Goal: Task Accomplishment & Management: Use online tool/utility

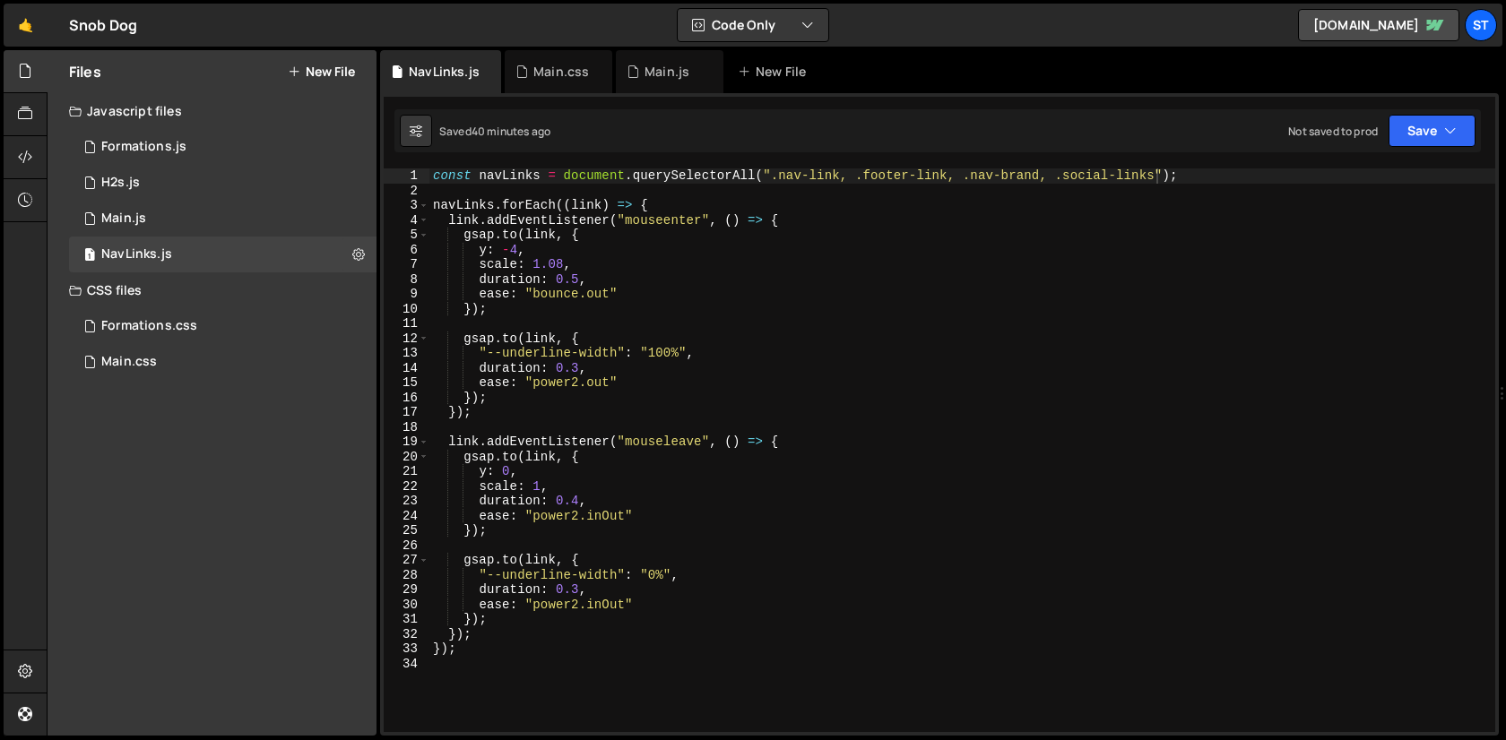
scroll to position [0, 50]
click at [224, 154] on div "1 Formations.js 0" at bounding box center [222, 147] width 307 height 36
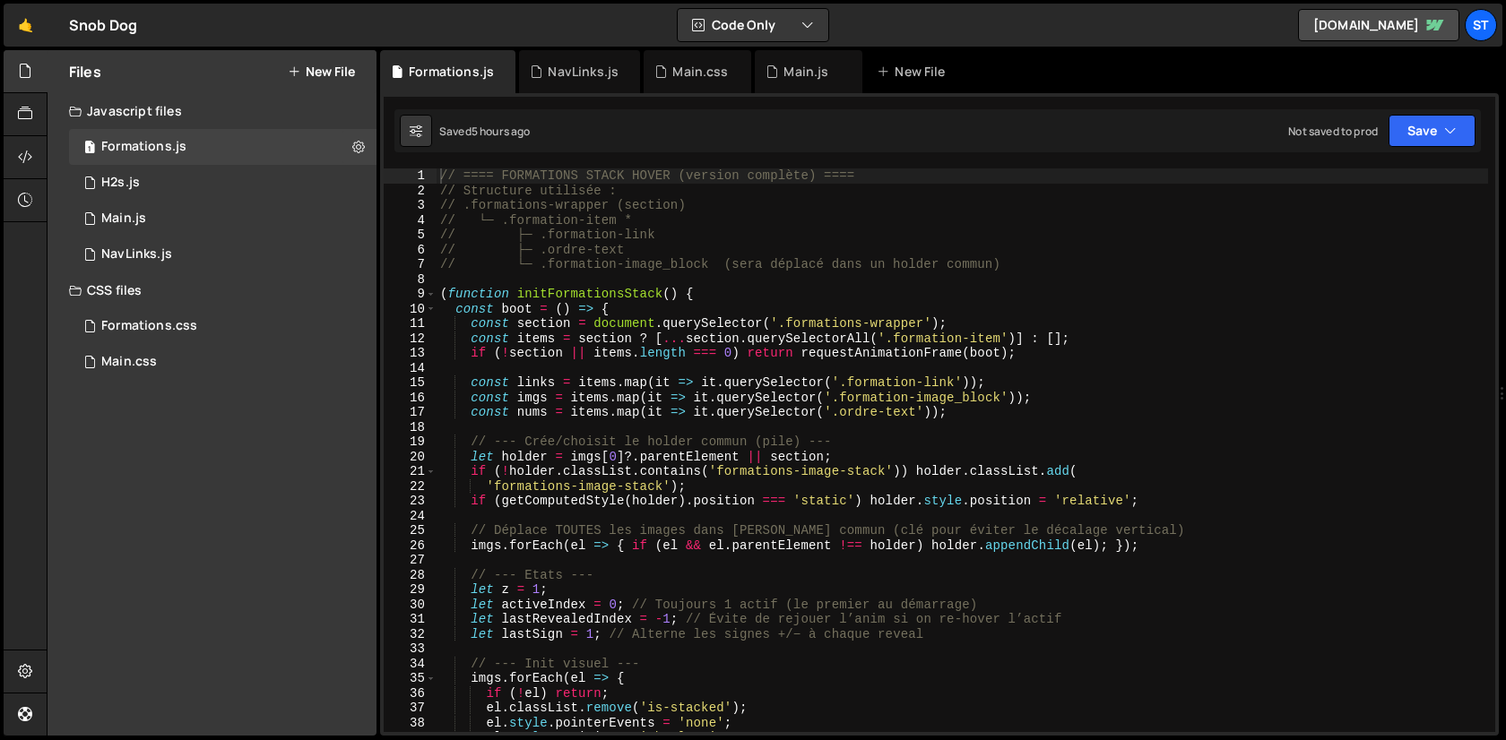
click at [665, 337] on div "// ==== FORMATIONS STACK HOVER (version complète) ==== // Structure utilisée : …" at bounding box center [962, 465] width 1051 height 593
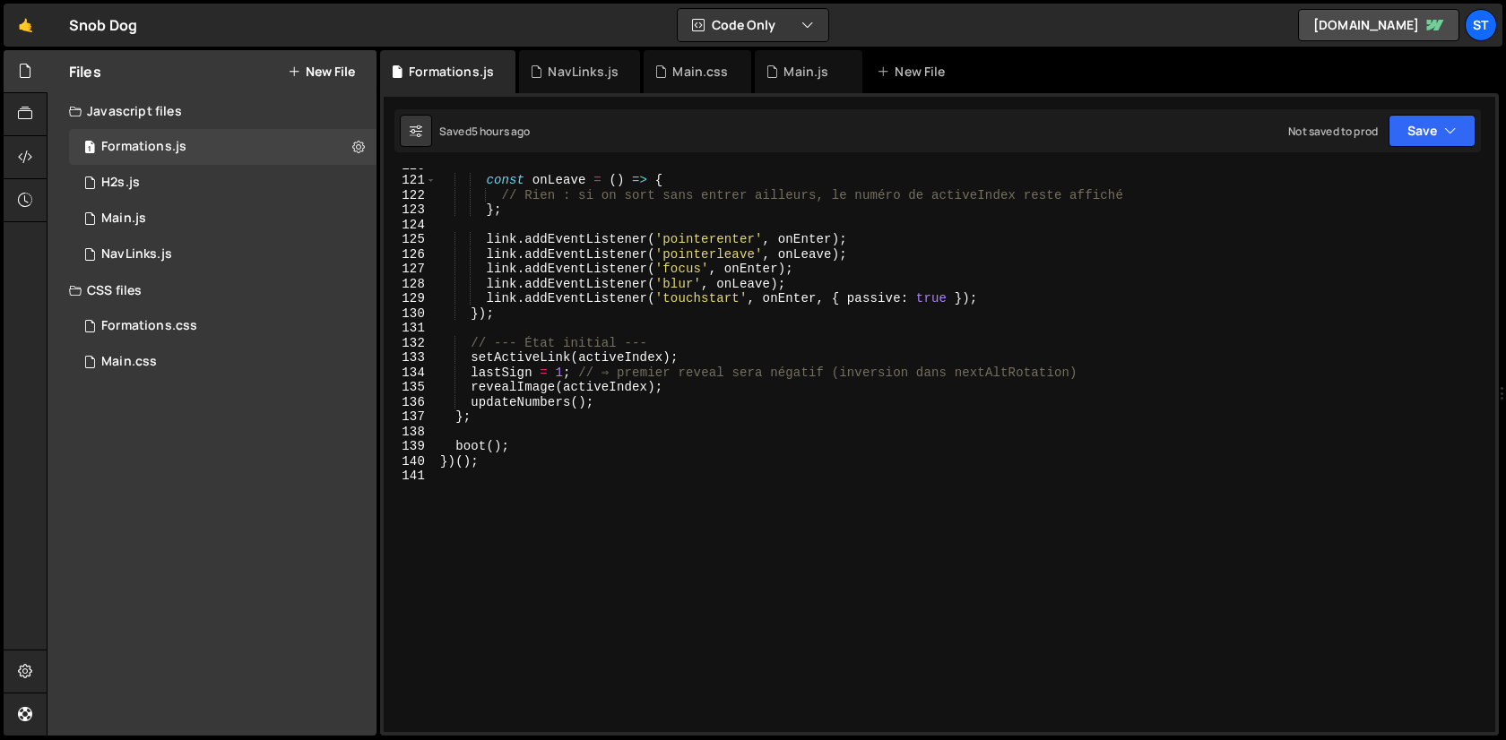
scroll to position [1770, 0]
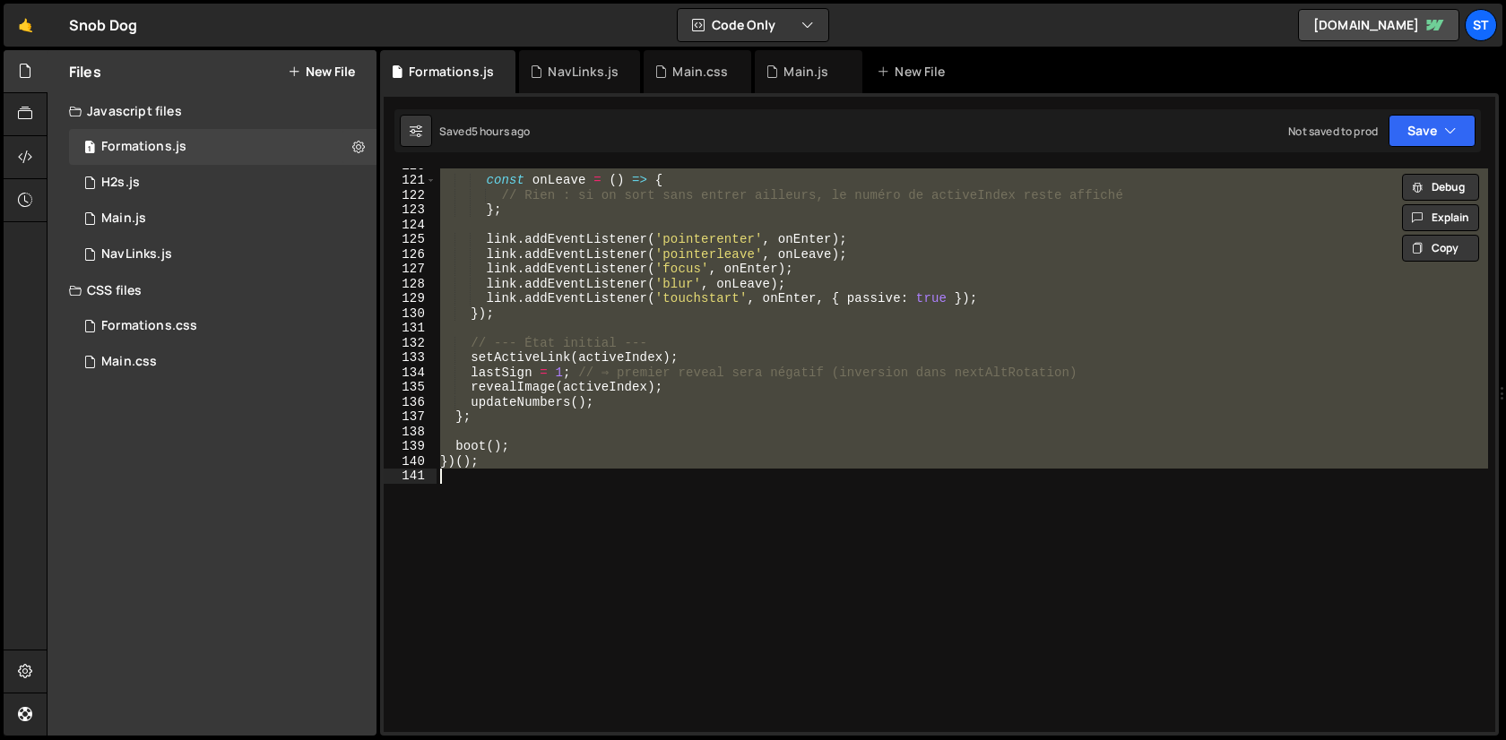
click at [654, 190] on div "const onLeave = ( ) => { // Rien : si on sort sans entrer ailleurs, le numéro d…" at bounding box center [962, 451] width 1051 height 564
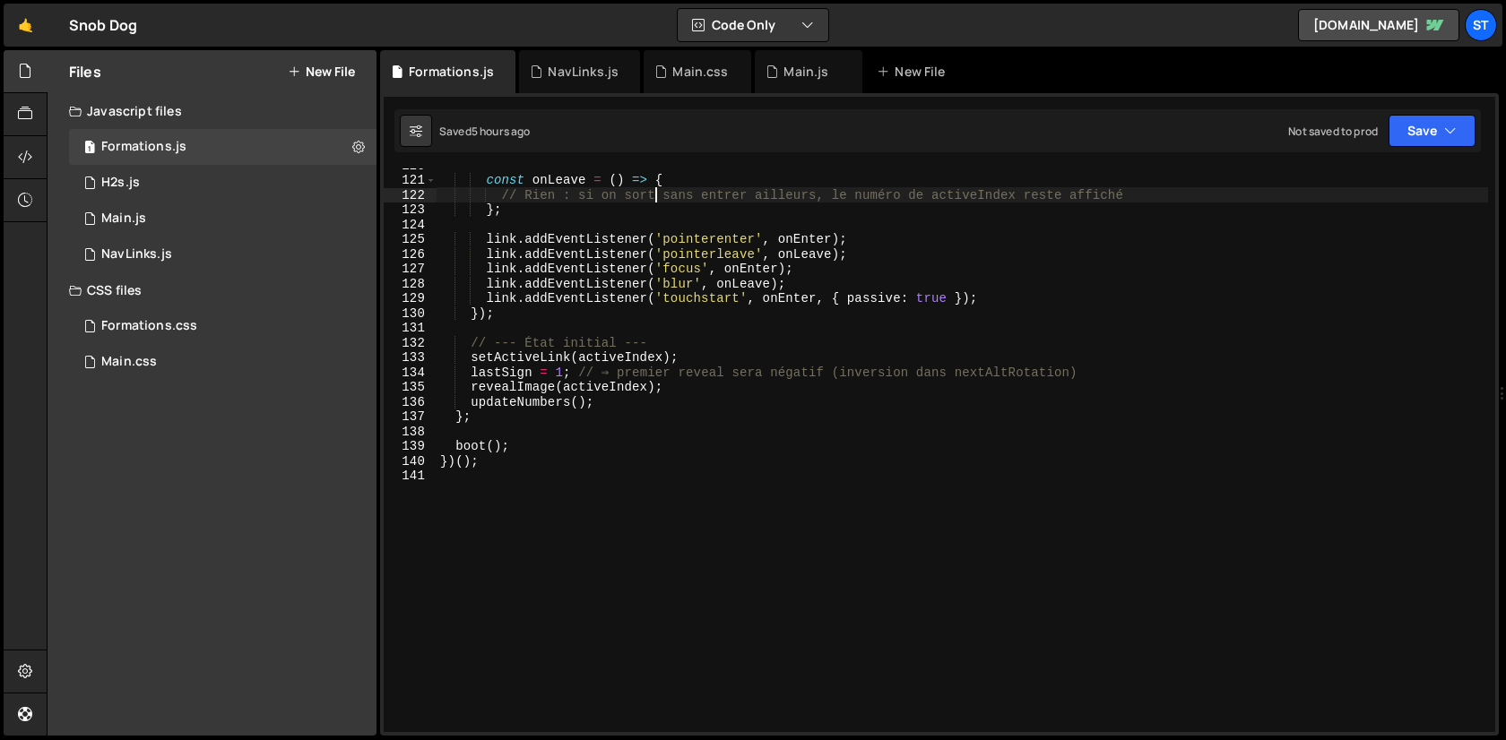
type textarea "})();"
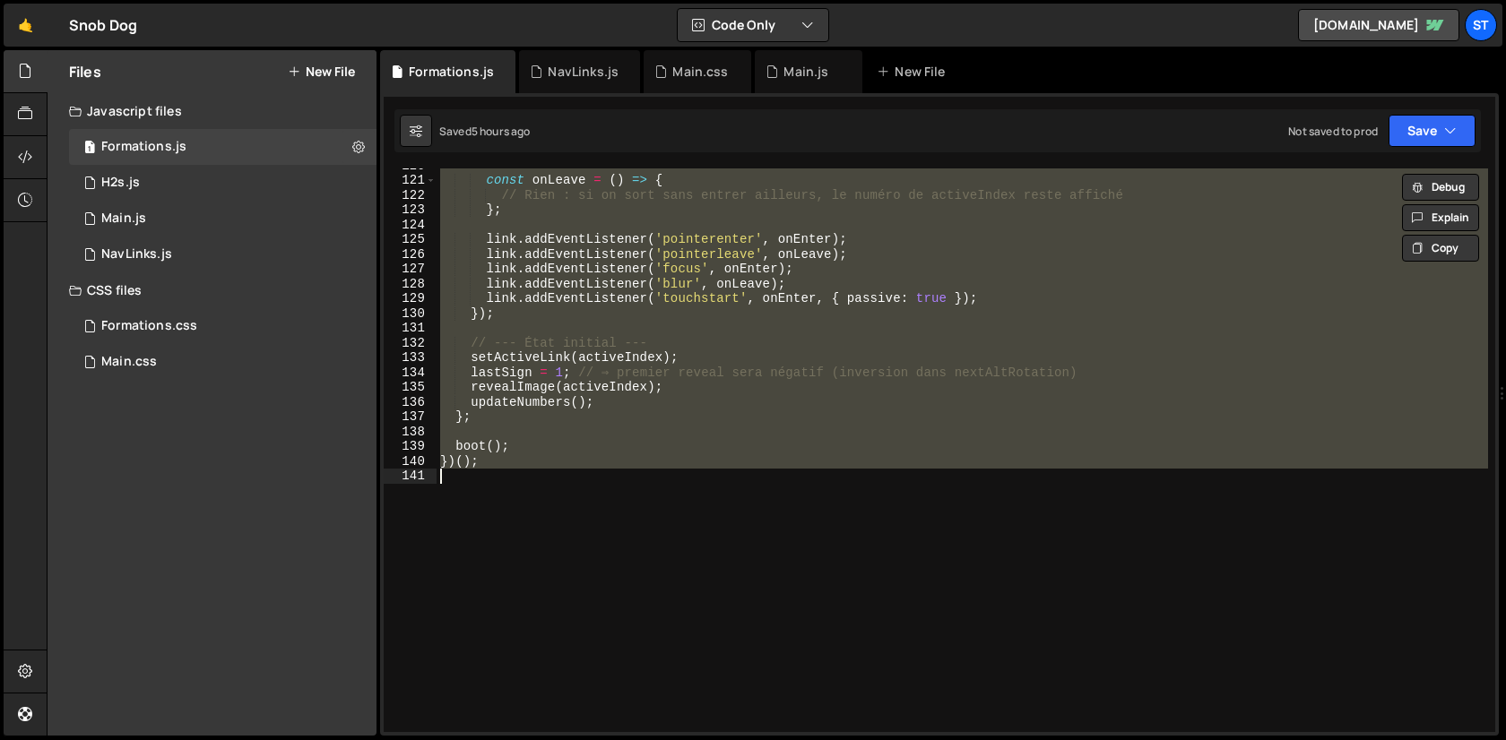
paste textarea
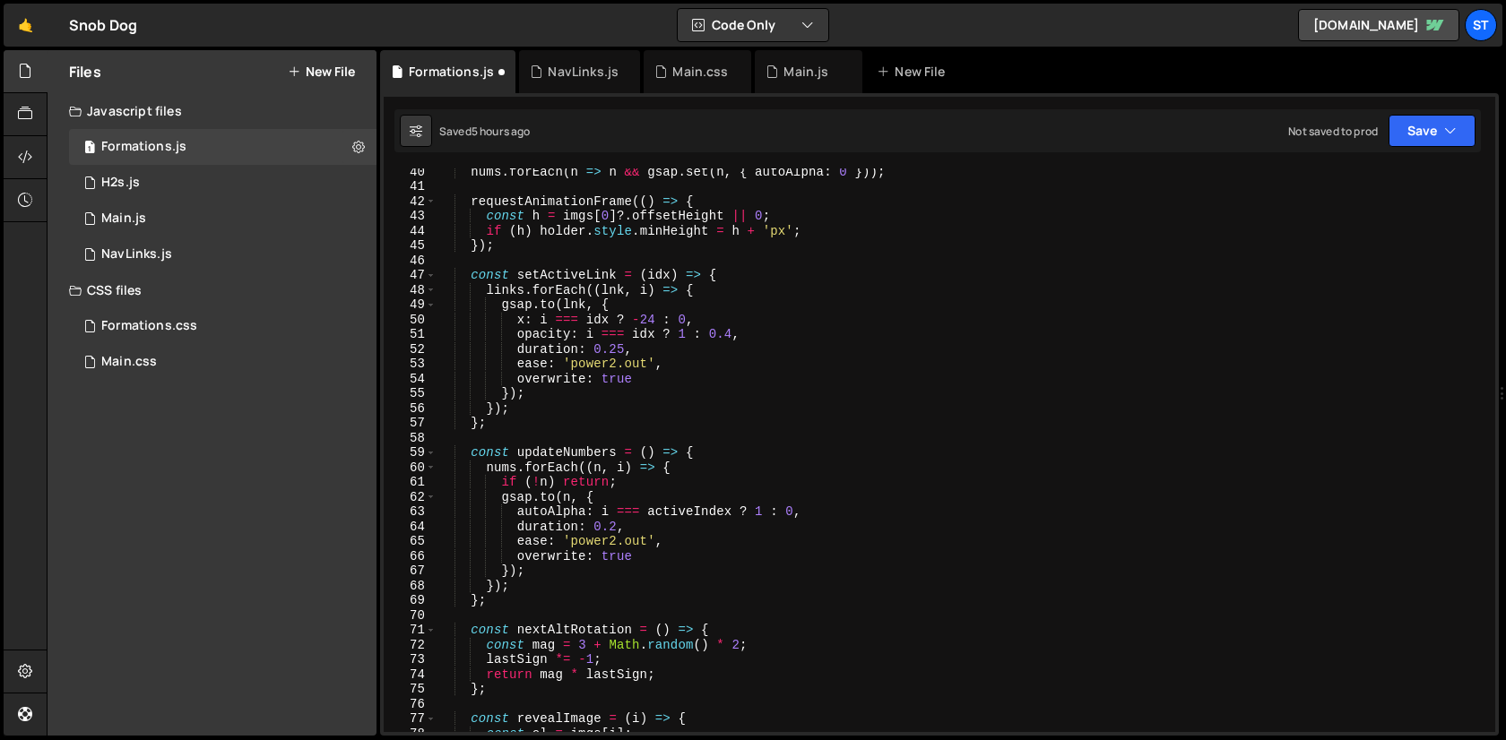
scroll to position [0, 0]
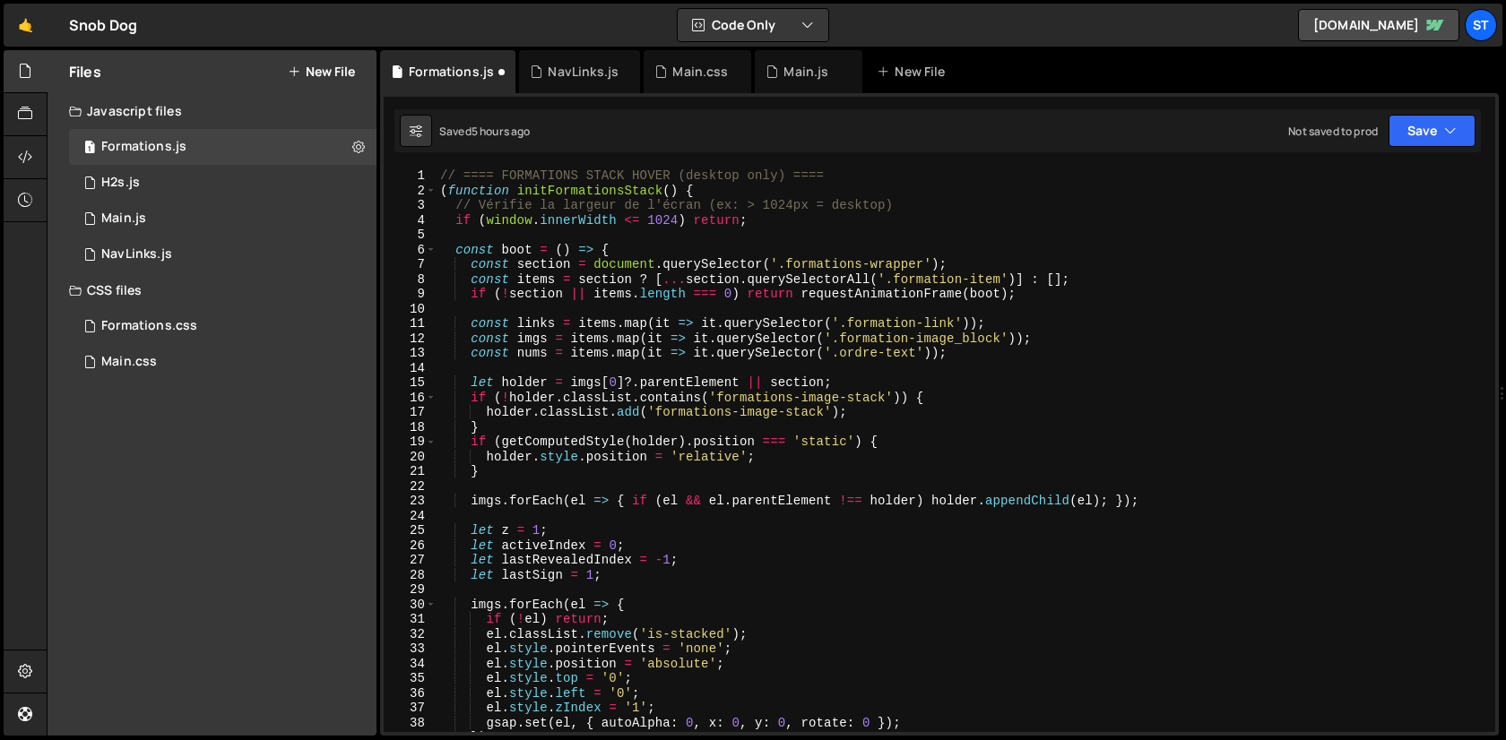
click at [661, 213] on div "// ==== FORMATIONS STACK HOVER (desktop only) ==== ( function initFormationsSta…" at bounding box center [962, 465] width 1051 height 593
type textarea "if (window.innerWidth <= 990) return;"
click at [1279, 361] on div "// ==== FORMATIONS STACK HOVER (desktop only) ==== ( function initFormationsSta…" at bounding box center [962, 465] width 1051 height 593
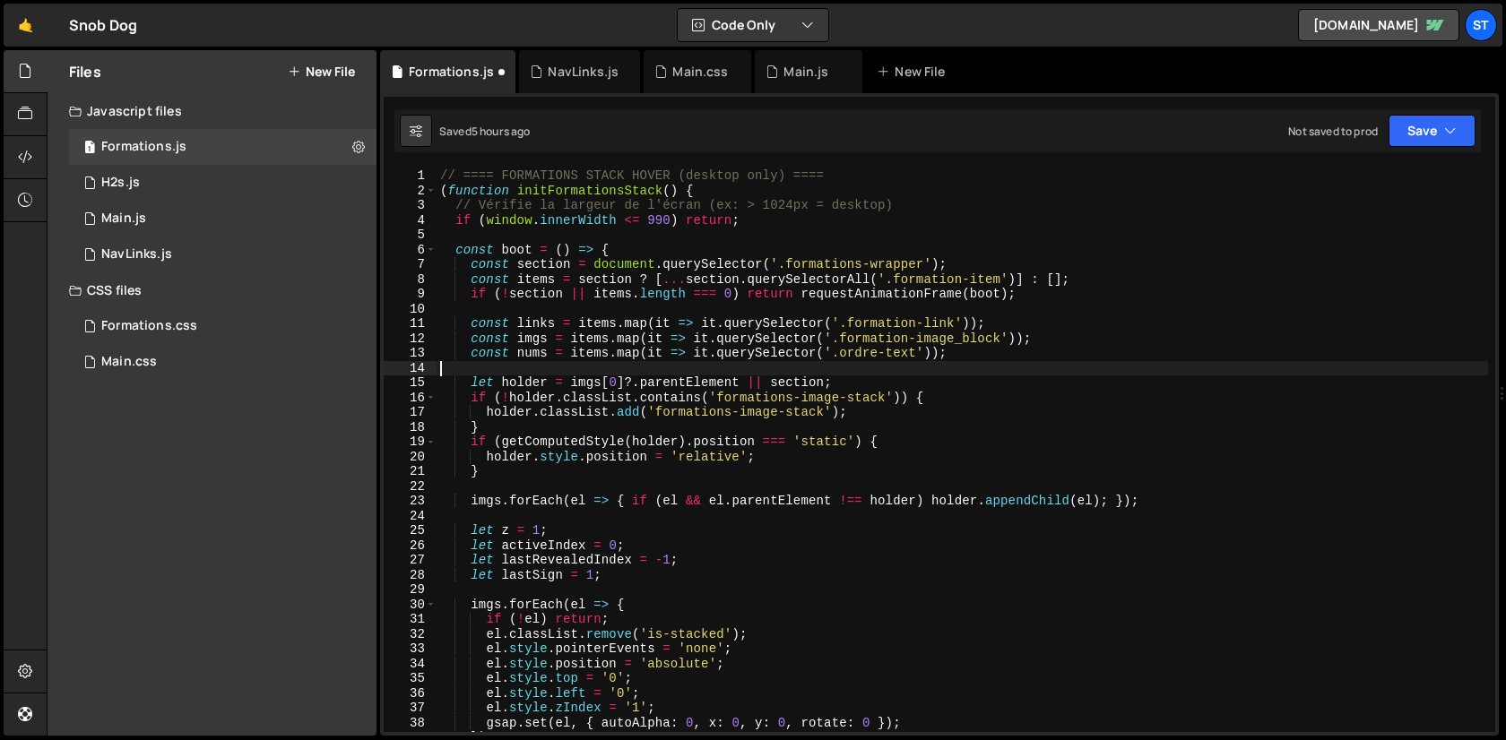
scroll to position [0, 0]
click at [592, 276] on div "// ==== FORMATIONS STACK HOVER (desktop only) ==== ( function initFormationsSta…" at bounding box center [962, 465] width 1051 height 593
type textarea "const items = section ? [...section.querySelectorAll('.formation-item')] : [];"
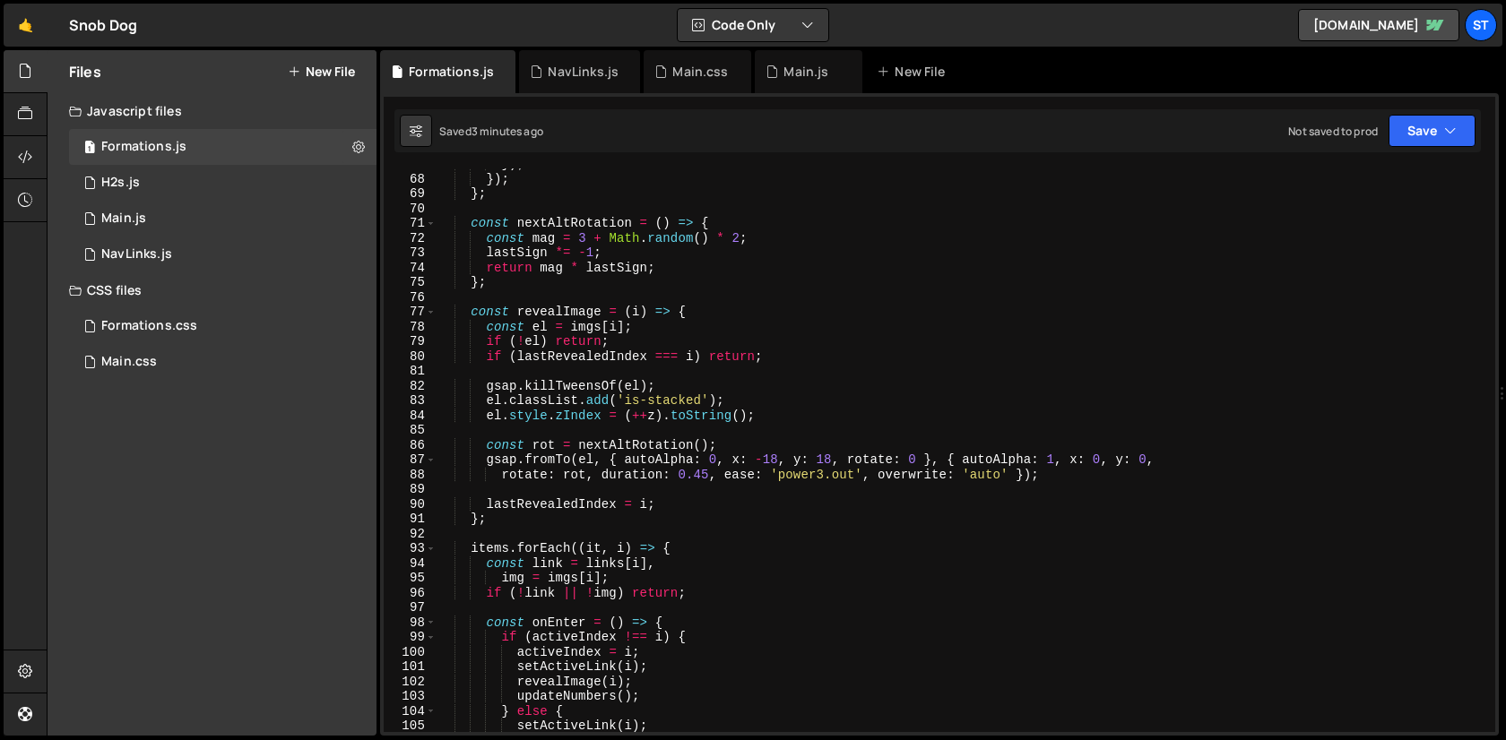
scroll to position [932, 0]
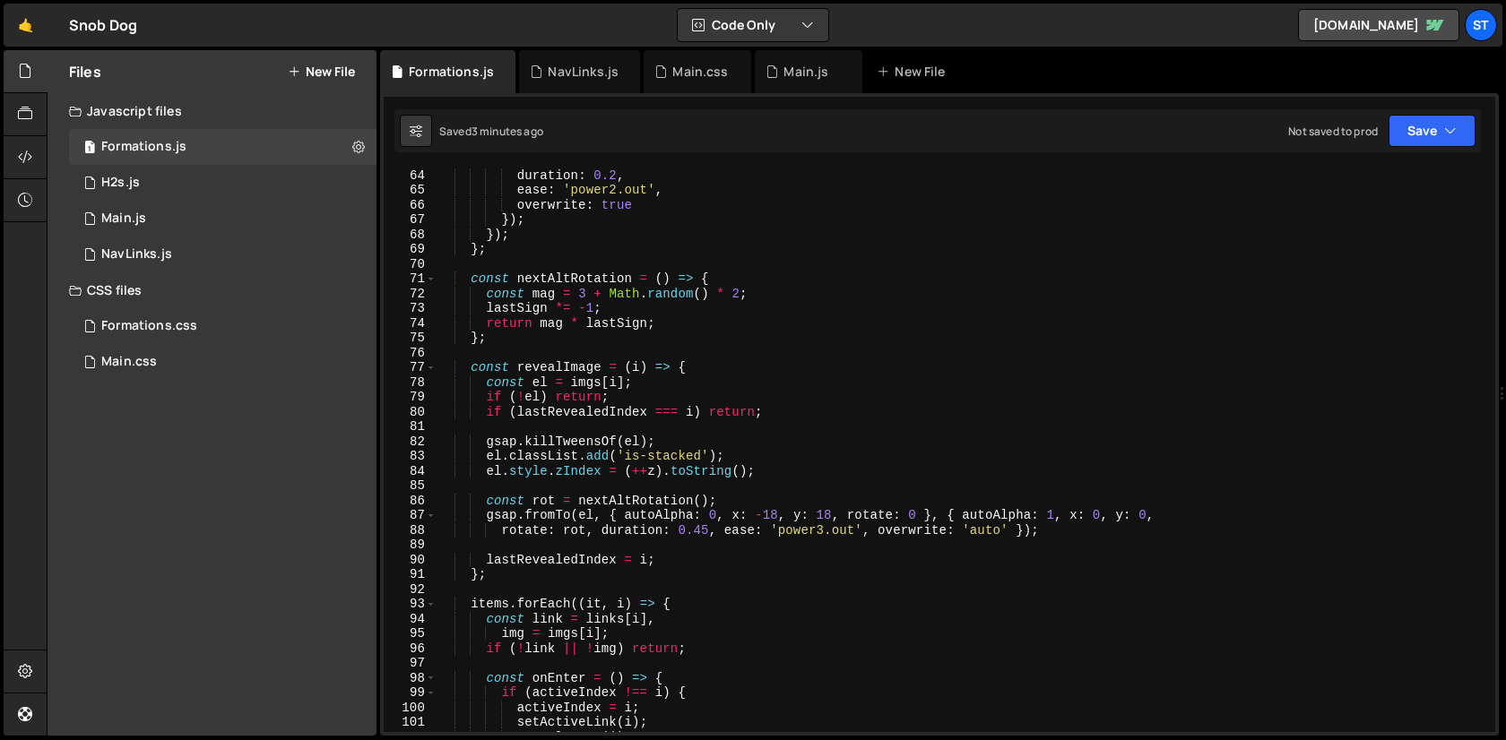
click at [808, 368] on div "duration : 0.2 , ease : 'power2.out' , overwrite : true }) ; }) ; } ; const nex…" at bounding box center [962, 464] width 1051 height 593
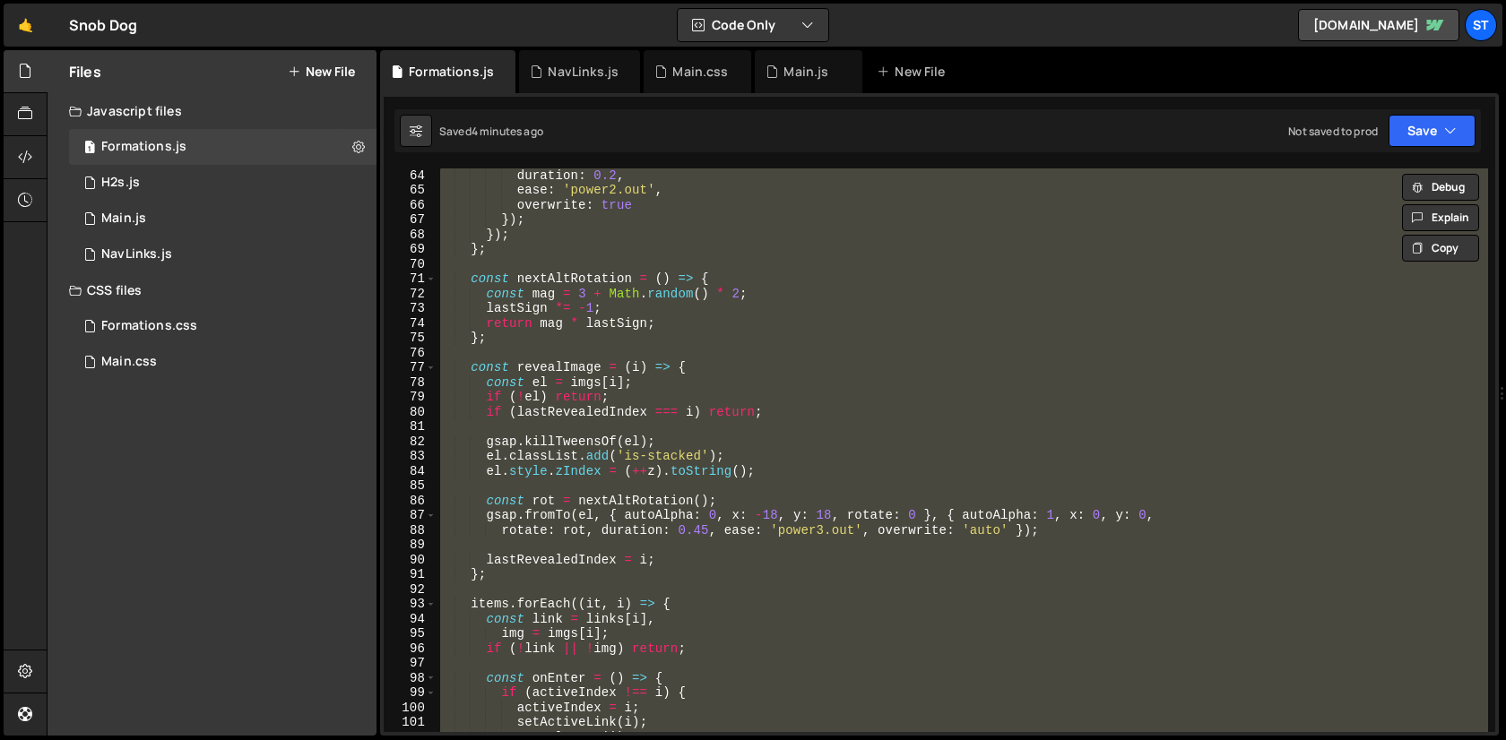
click at [662, 527] on div "duration : 0.2 , ease : 'power2.out' , overwrite : true }) ; }) ; } ; const nex…" at bounding box center [962, 451] width 1051 height 564
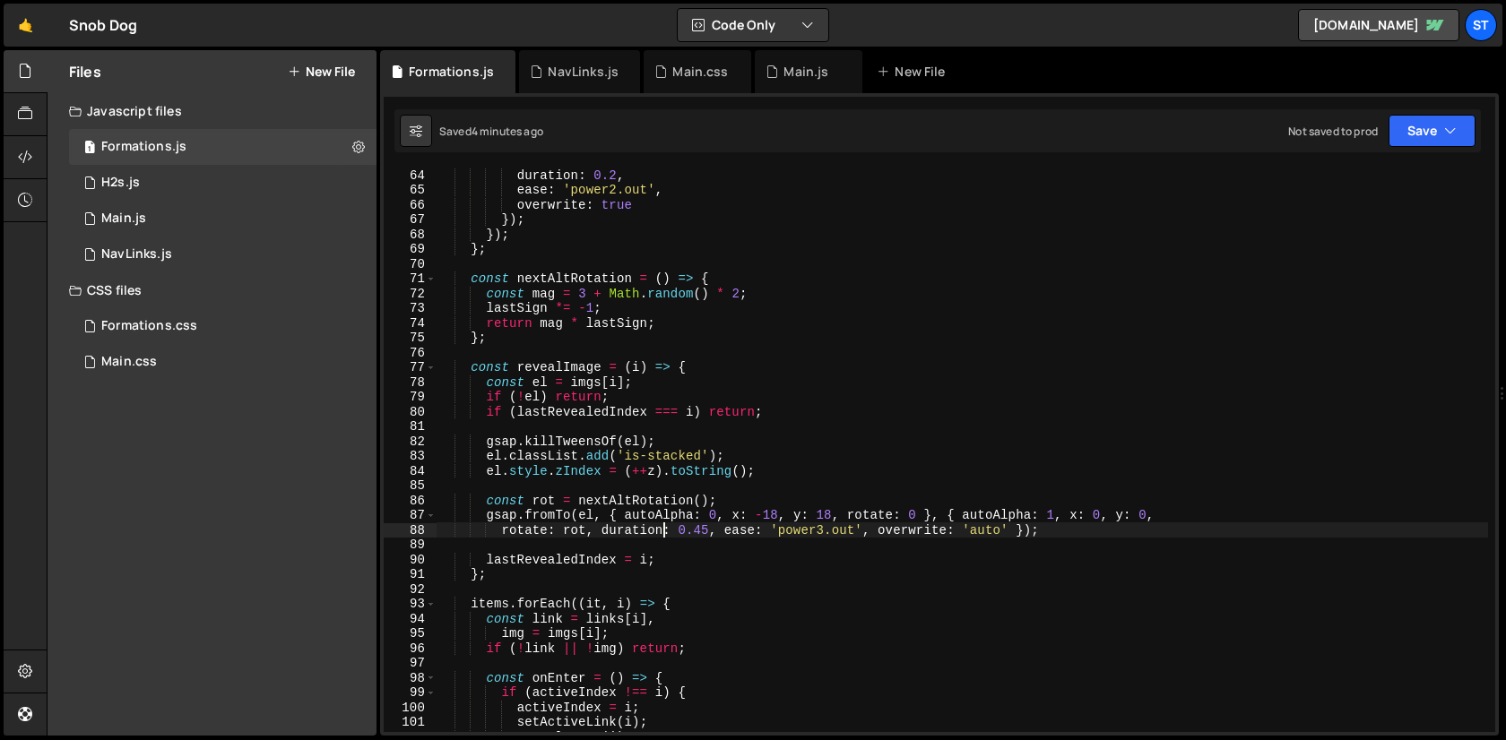
type textarea "})();"
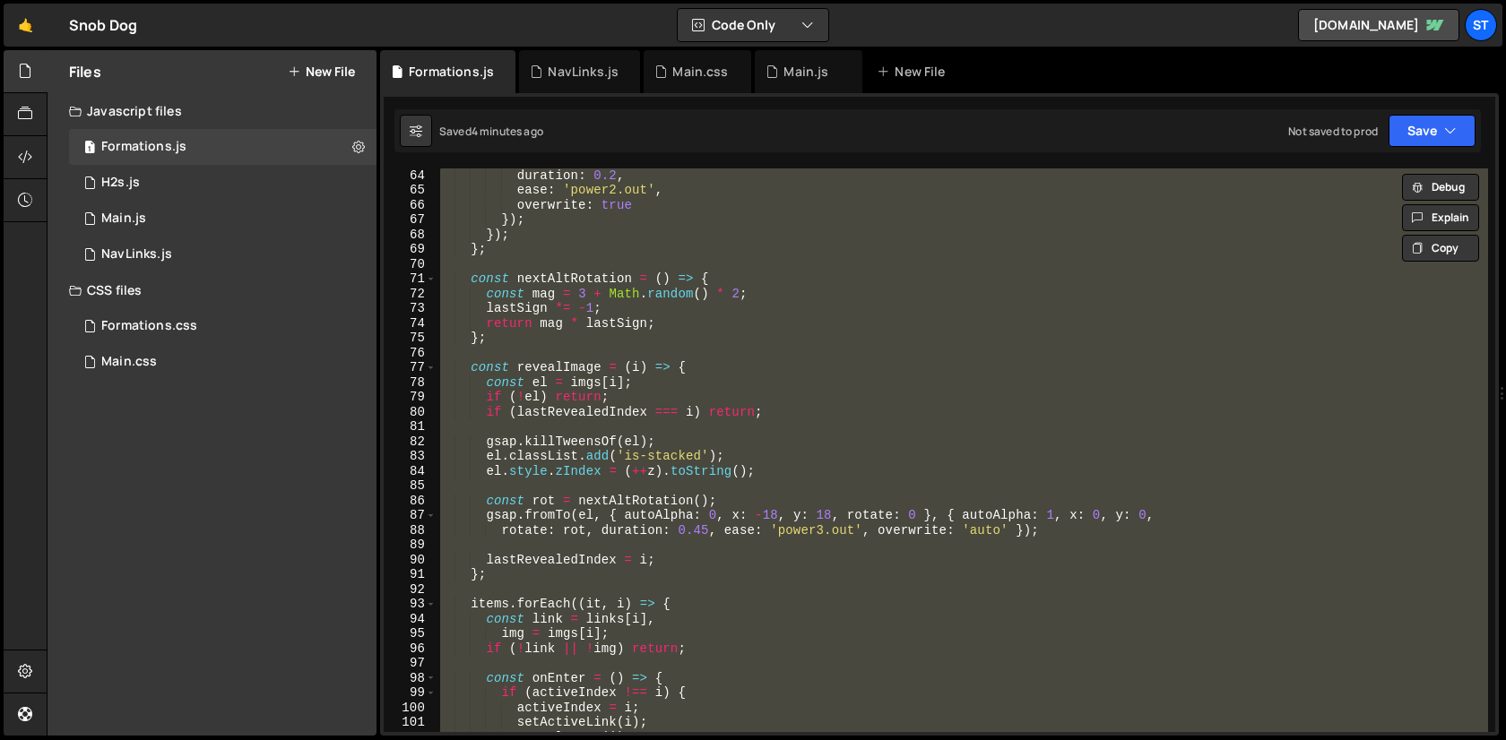
paste textarea
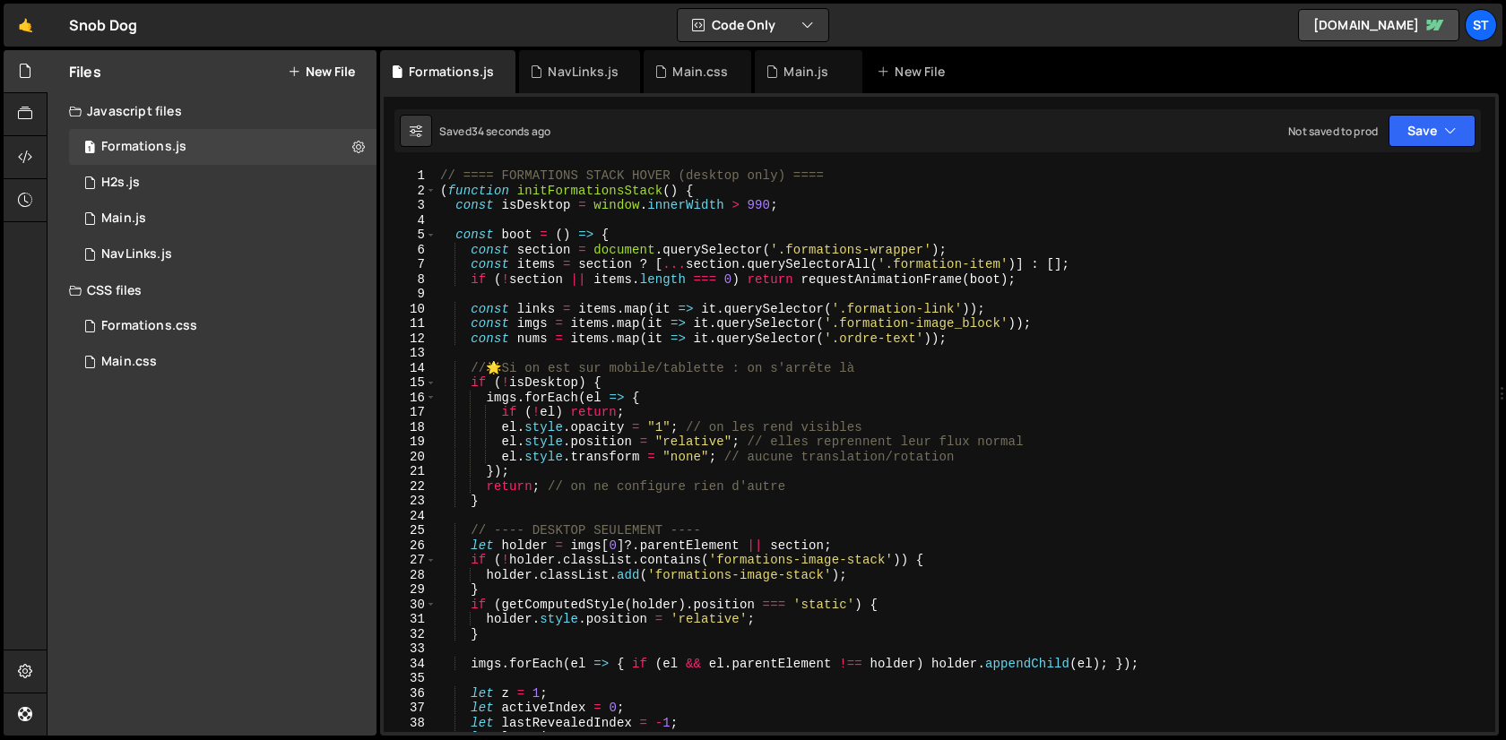
scroll to position [0, 0]
click at [1002, 325] on div "// ==== FORMATIONS STACK HOVER (desktop only) ==== ( function initFormationsSta…" at bounding box center [962, 465] width 1051 height 593
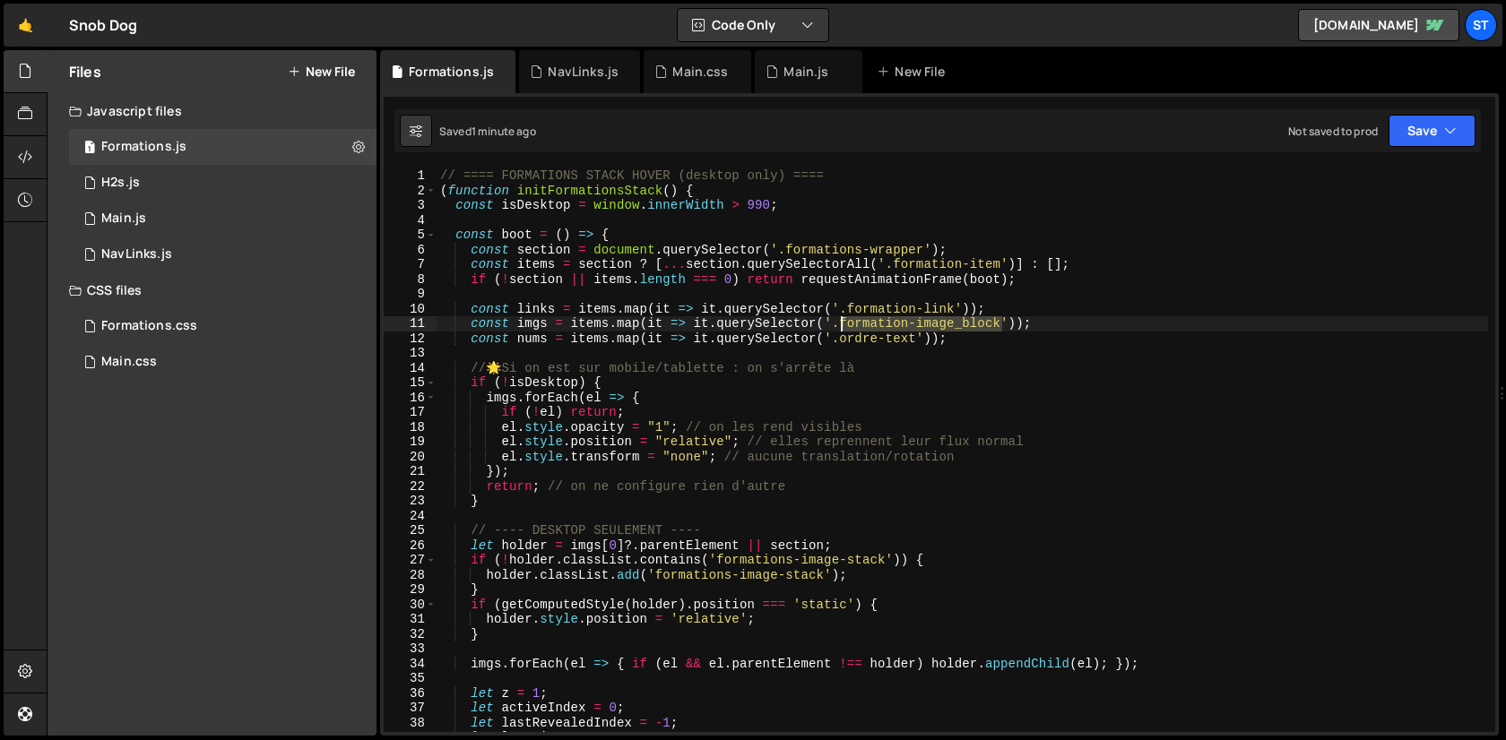
drag, startPoint x: 999, startPoint y: 324, endPoint x: 842, endPoint y: 327, distance: 156.9
click at [842, 327] on div "// ==== FORMATIONS STACK HOVER (desktop only) ==== ( function initFormationsSta…" at bounding box center [962, 465] width 1051 height 593
paste textarea
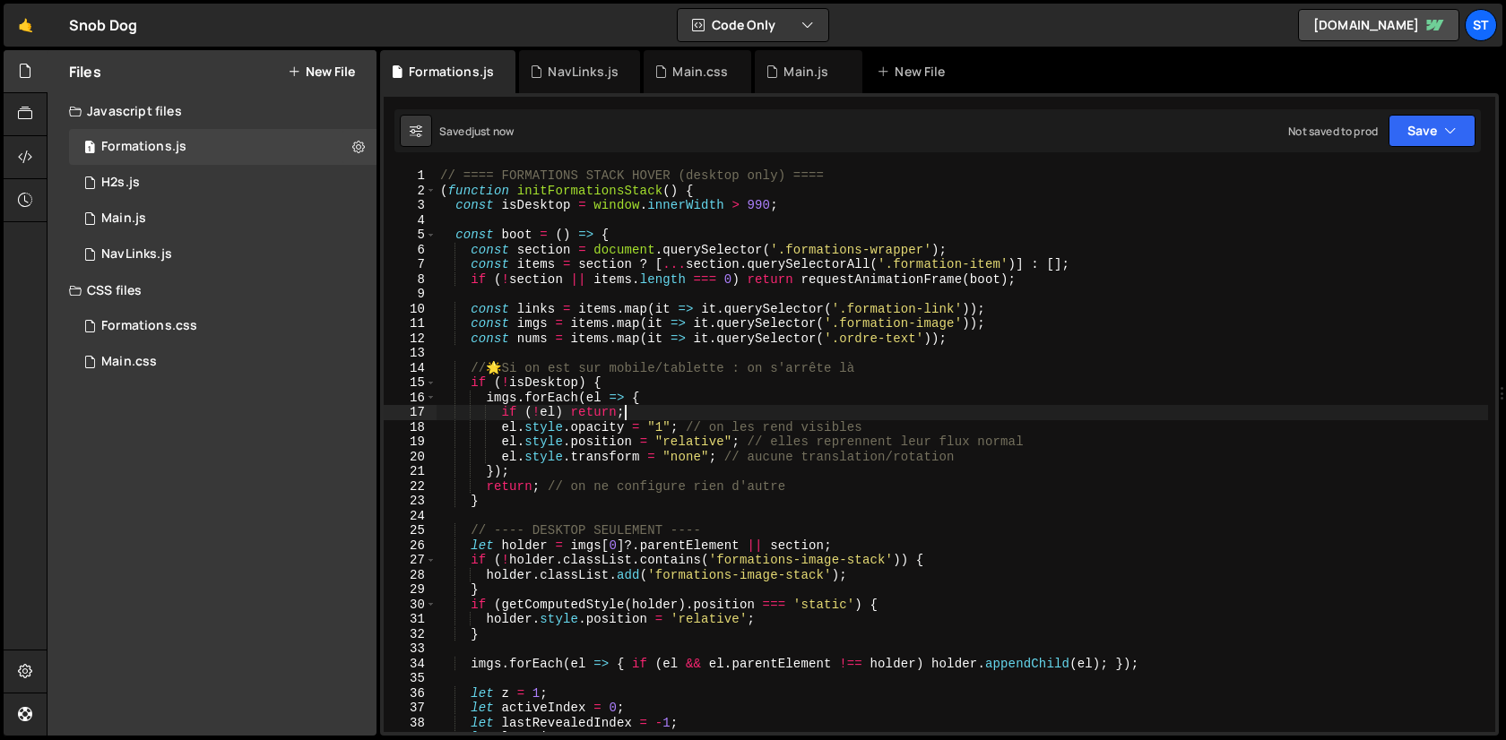
click at [886, 407] on div "// ==== FORMATIONS STACK HOVER (desktop only) ==== ( function initFormationsSta…" at bounding box center [962, 465] width 1051 height 593
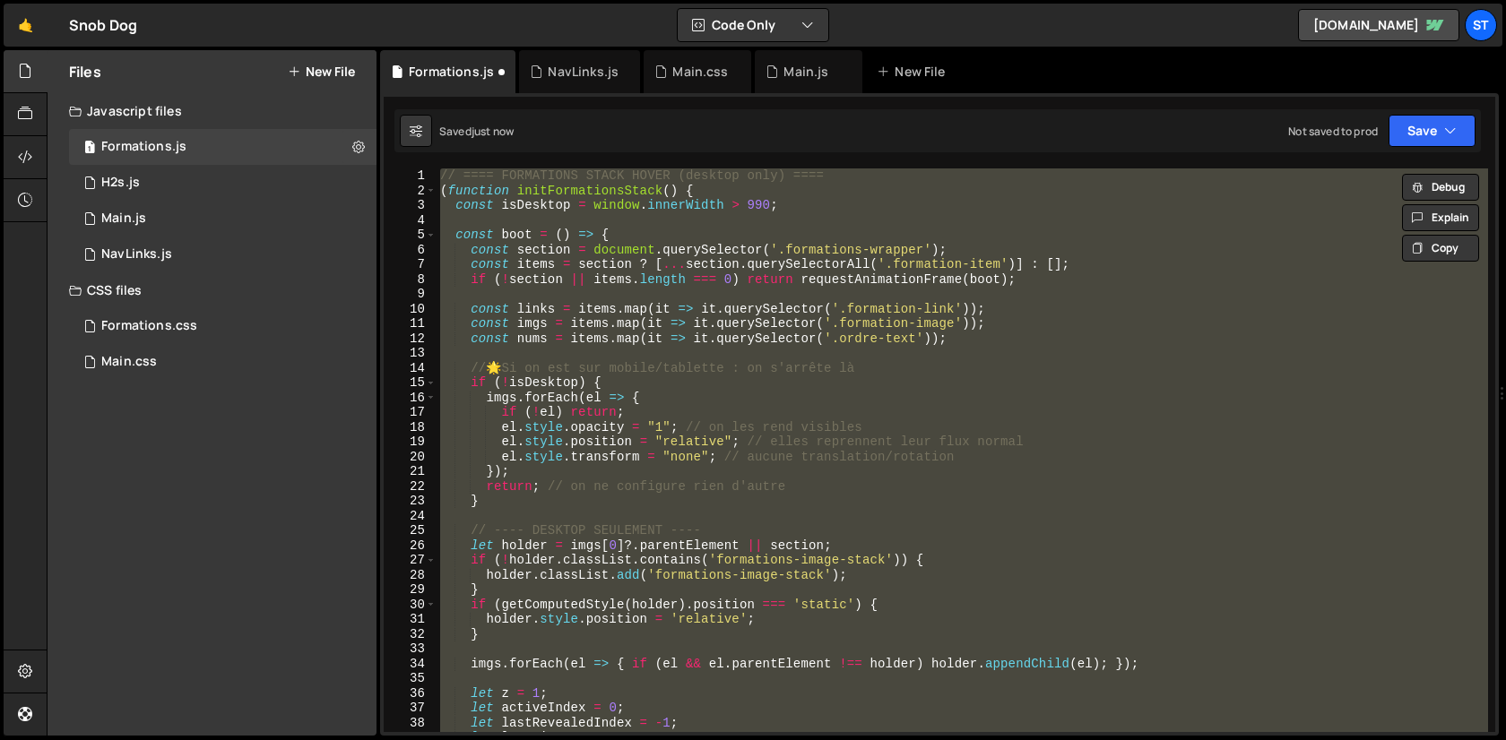
type textarea "const imgs = items.map(it => it.querySelector('.formation-image_block'));"
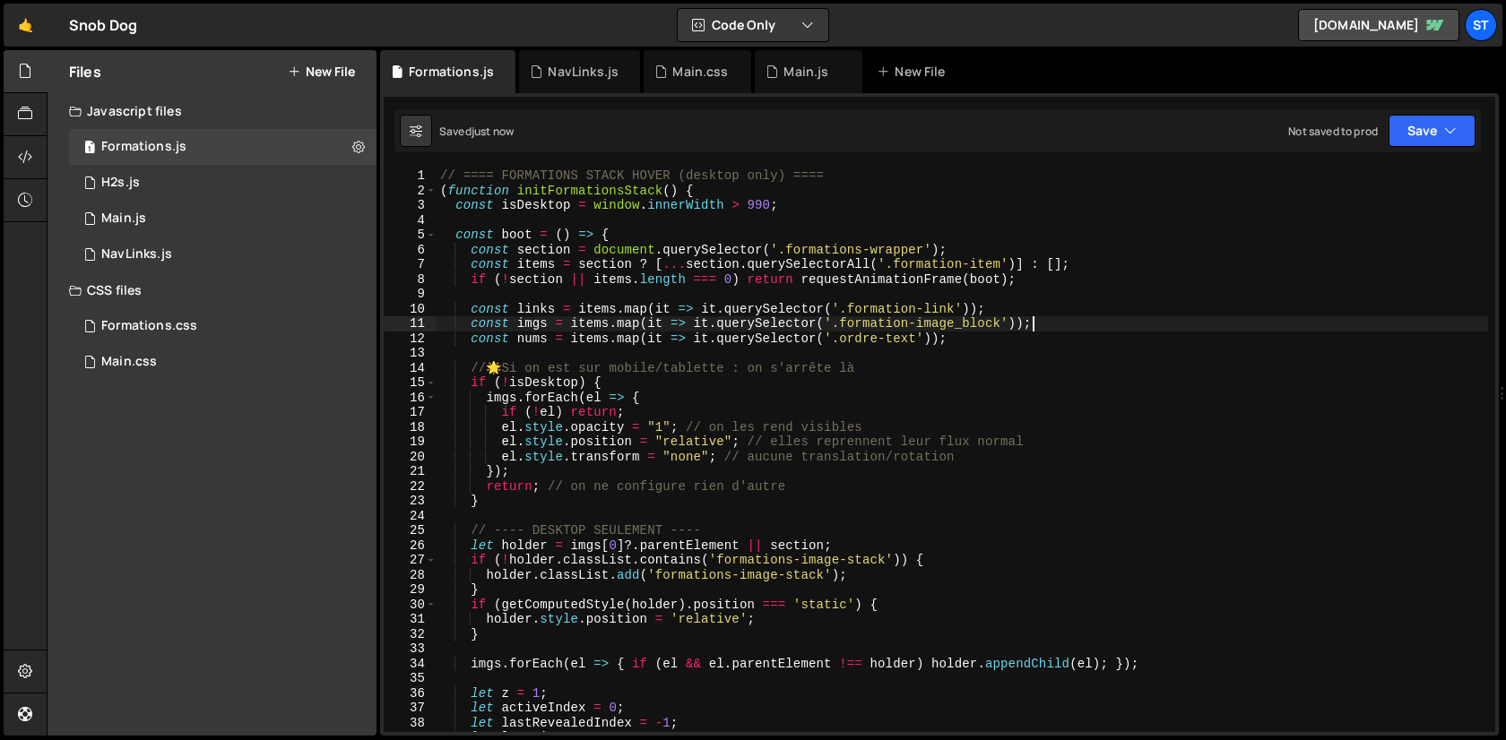
click at [1089, 325] on div "// ==== FORMATIONS STACK HOVER (desktop only) ==== ( function initFormationsSta…" at bounding box center [962, 465] width 1051 height 593
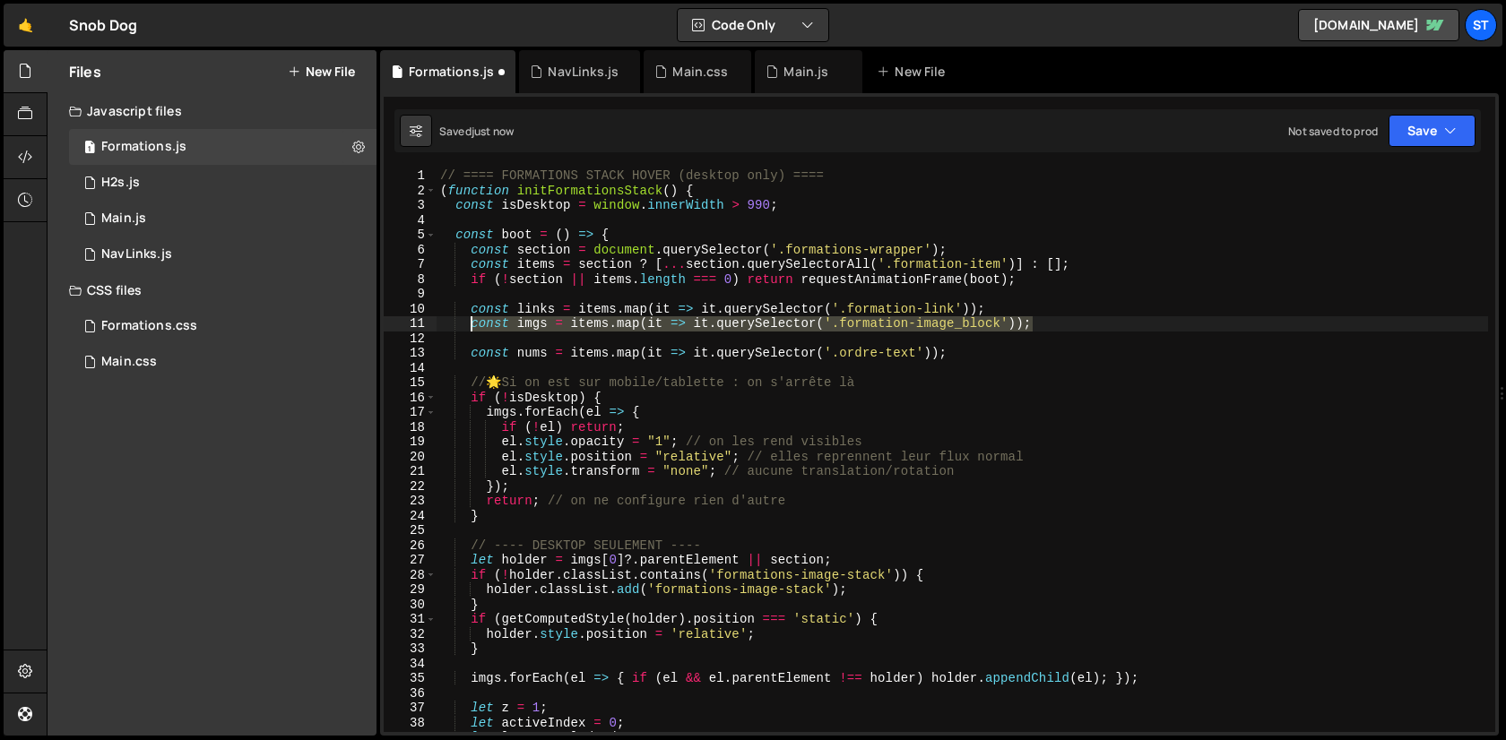
drag, startPoint x: 1082, startPoint y: 325, endPoint x: 474, endPoint y: 331, distance: 607.8
click at [474, 331] on div "// ==== FORMATIONS STACK HOVER (desktop only) ==== ( function initFormationsSta…" at bounding box center [962, 465] width 1051 height 593
click at [515, 349] on div "// ==== FORMATIONS STACK HOVER (desktop only) ==== ( function initFormationsSta…" at bounding box center [962, 465] width 1051 height 593
type textarea "const nums = items.map(it => it.querySelector('.ordre-text'));"
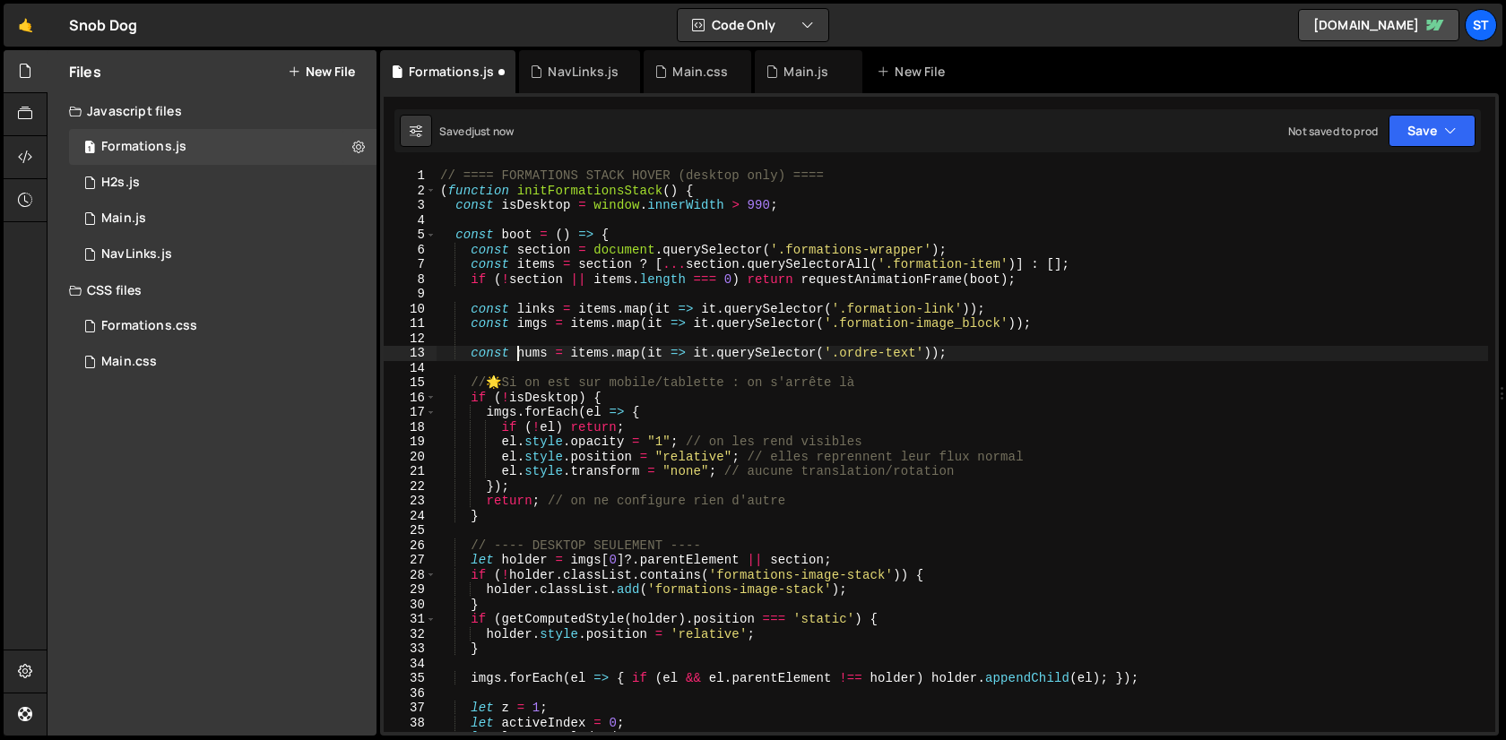
click at [497, 342] on div "// ==== FORMATIONS STACK HOVER (desktop only) ==== ( function initFormationsSta…" at bounding box center [962, 465] width 1051 height 593
paste textarea "formation-image"
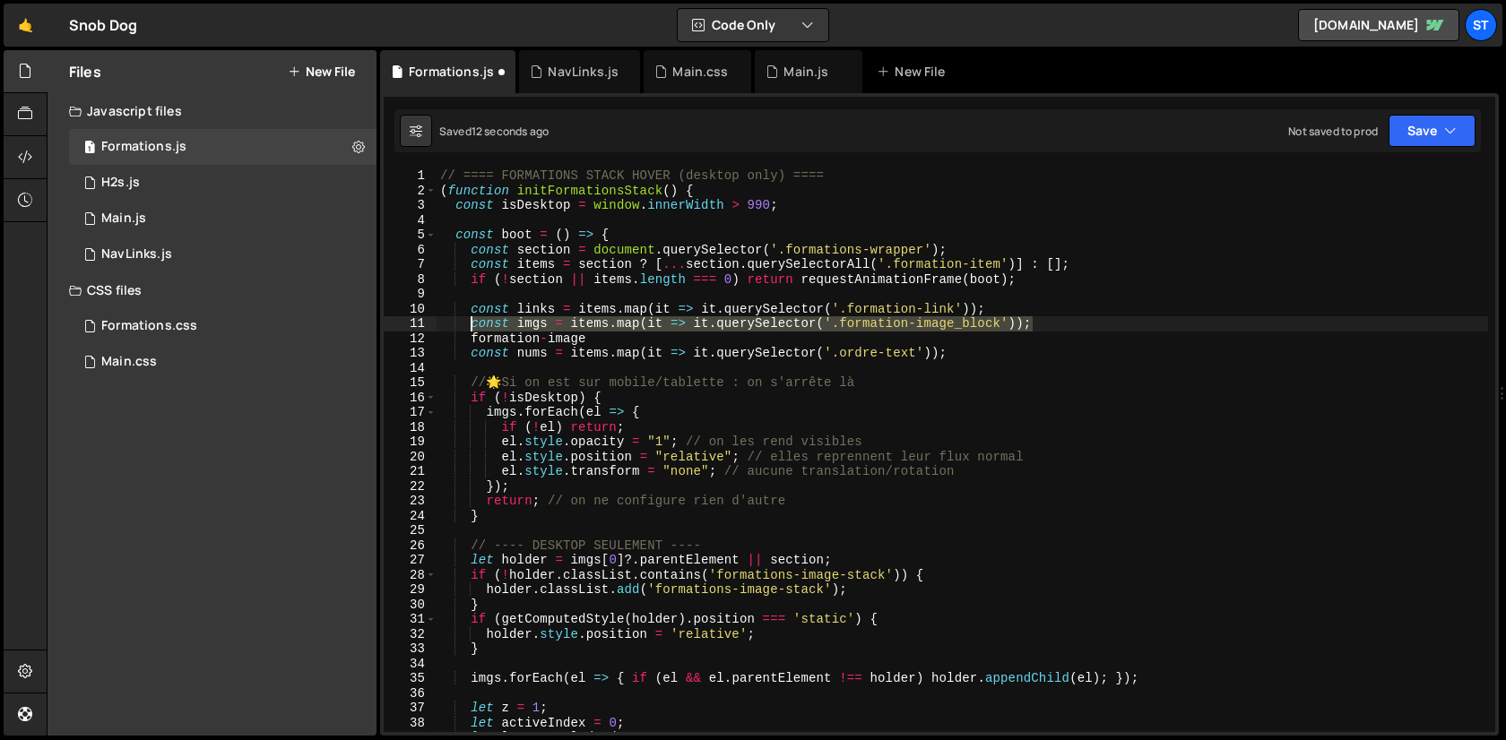
drag, startPoint x: 1060, startPoint y: 325, endPoint x: 471, endPoint y: 325, distance: 589.8
click at [471, 325] on div "// ==== FORMATIONS STACK HOVER (desktop only) ==== ( function initFormationsSta…" at bounding box center [962, 465] width 1051 height 593
click at [602, 341] on div "// ==== FORMATIONS STACK HOVER (desktop only) ==== ( function initFormationsSta…" at bounding box center [962, 465] width 1051 height 593
paste textarea "const imgs = items.map(it => it.querySelector('.formation-image_block'));"
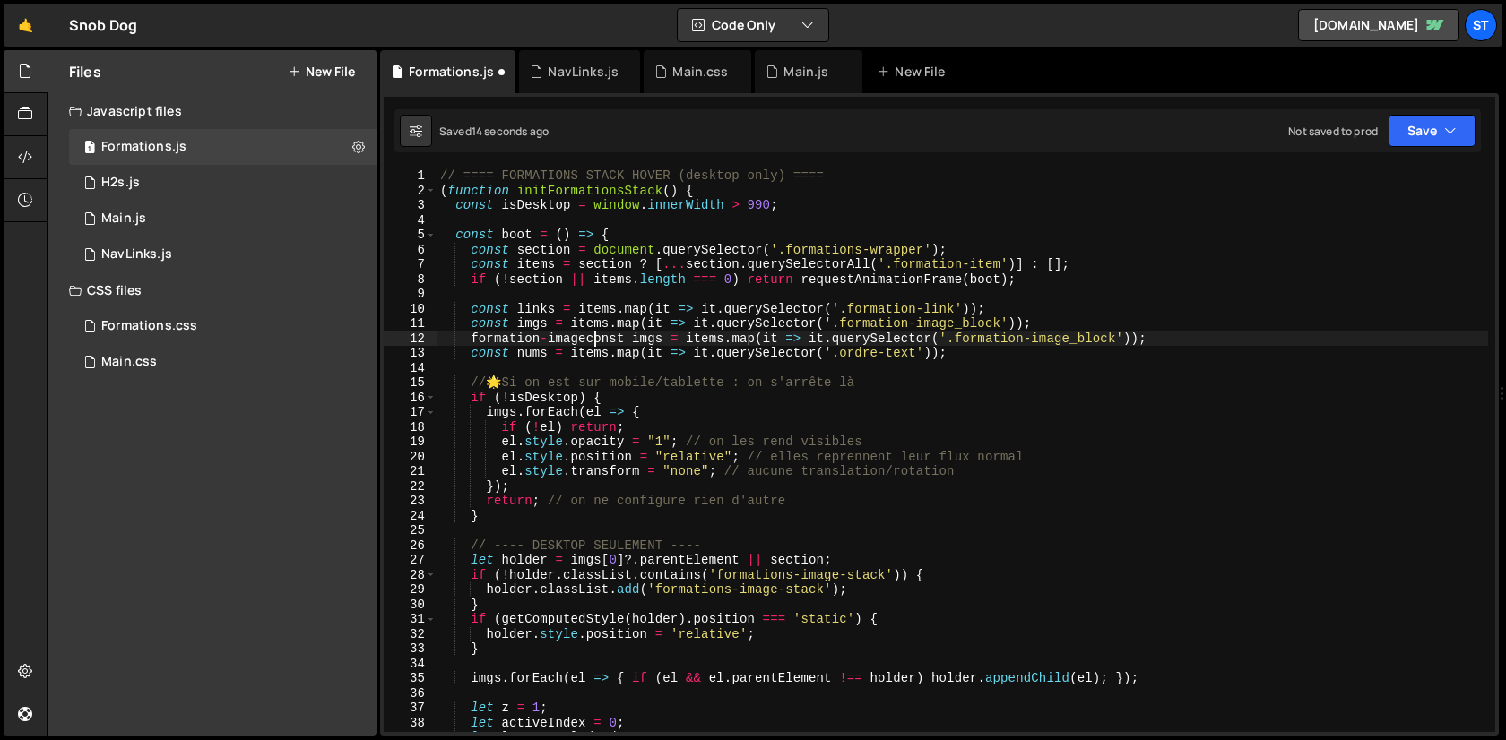
click at [590, 340] on div "// ==== FORMATIONS STACK HOVER (desktop only) ==== ( function initFormationsSta…" at bounding box center [962, 465] width 1051 height 593
click at [586, 337] on div "// ==== FORMATIONS STACK HOVER (desktop only) ==== ( function initFormationsSta…" at bounding box center [962, 465] width 1051 height 593
drag, startPoint x: 584, startPoint y: 337, endPoint x: 474, endPoint y: 335, distance: 109.4
click at [474, 335] on div "// ==== FORMATIONS STACK HOVER (desktop only) ==== ( function initFormationsSta…" at bounding box center [962, 465] width 1051 height 593
click at [997, 338] on div "// ==== FORMATIONS STACK HOVER (desktop only) ==== ( function initFormationsSta…" at bounding box center [962, 465] width 1051 height 593
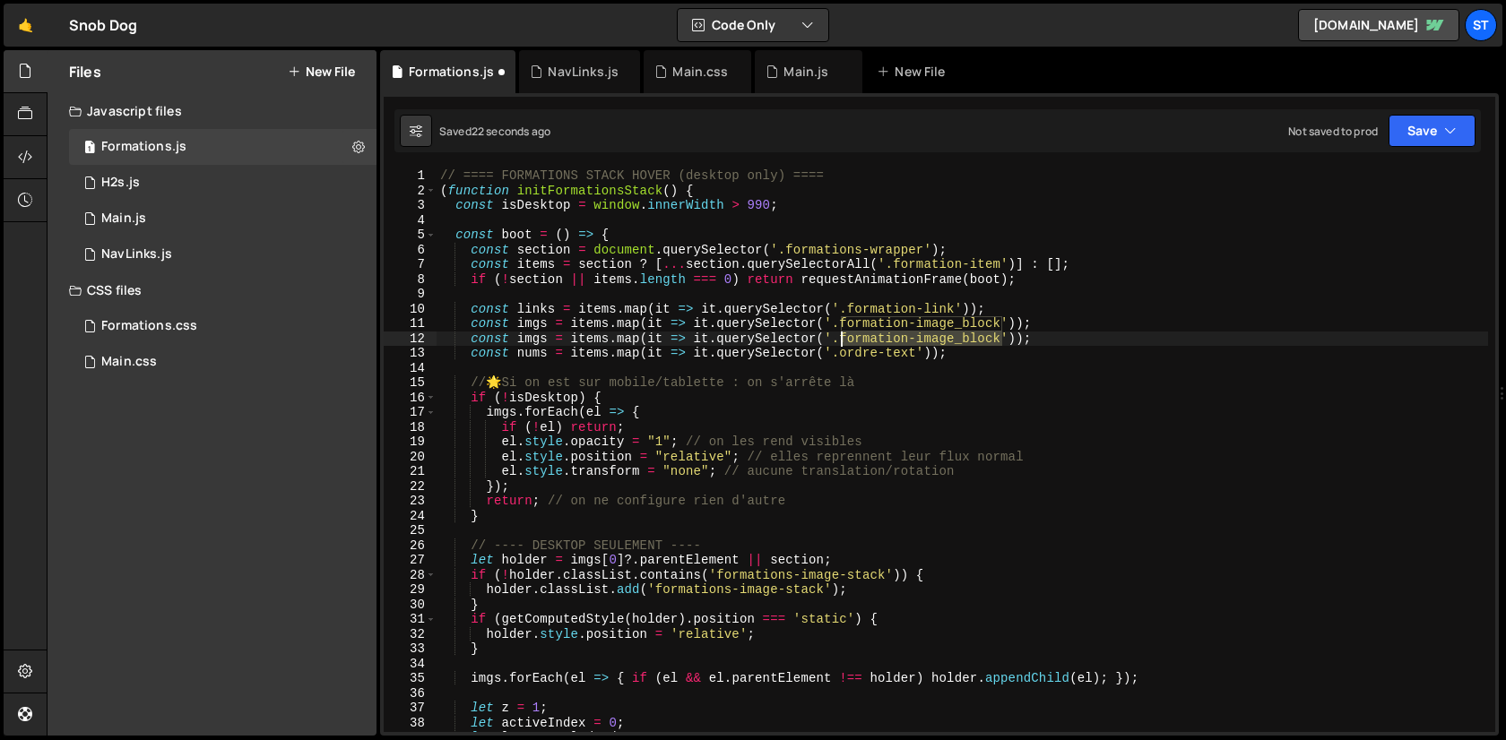
drag, startPoint x: 1000, startPoint y: 338, endPoint x: 842, endPoint y: 333, distance: 158.7
click at [842, 333] on div "// ==== FORMATIONS STACK HOVER (desktop only) ==== ( function initFormationsSta…" at bounding box center [962, 465] width 1051 height 593
paste textarea
click at [539, 341] on div "// ==== FORMATIONS STACK HOVER (desktop only) ==== ( function initFormationsSta…" at bounding box center [962, 465] width 1051 height 593
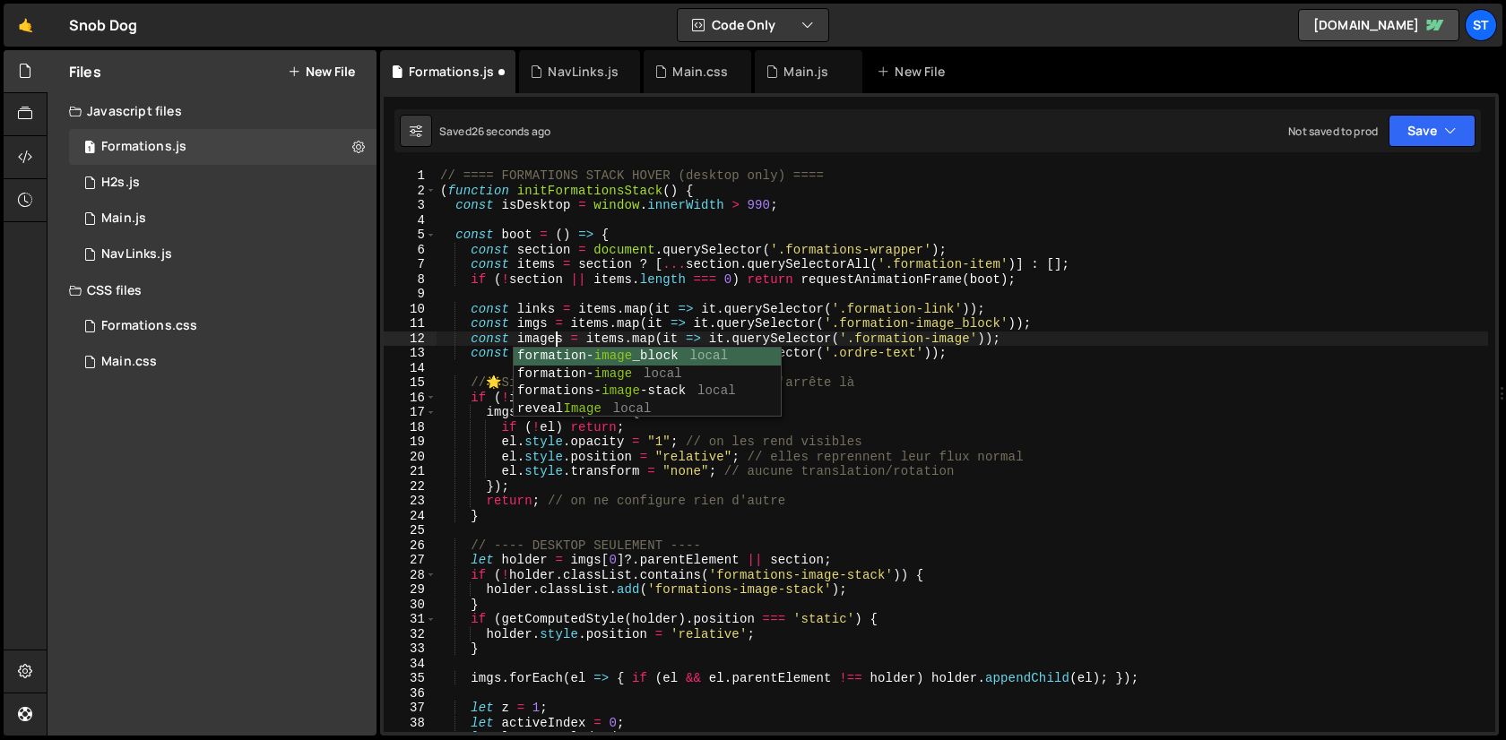
scroll to position [0, 7]
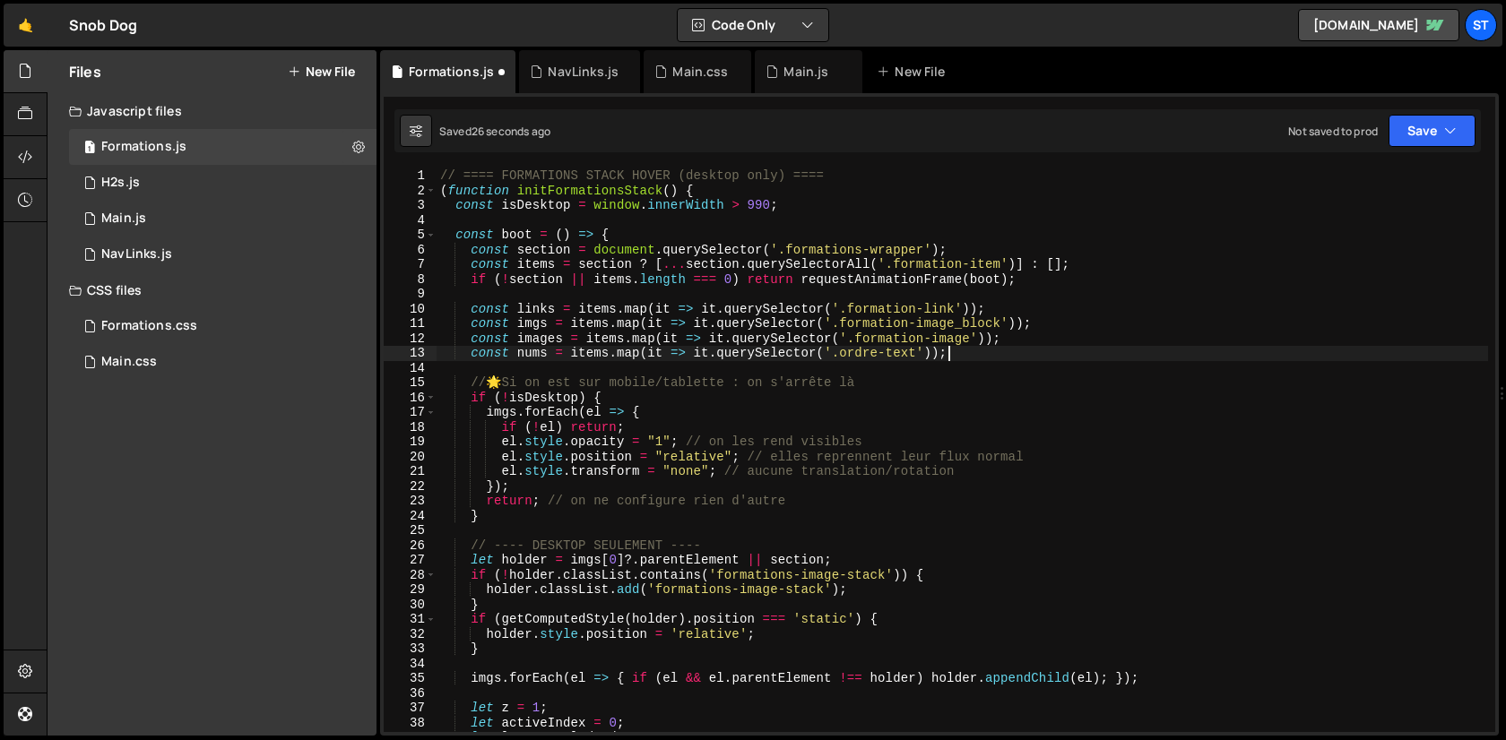
click at [1122, 353] on div "// ==== FORMATIONS STACK HOVER (desktop only) ==== ( function initFormationsSta…" at bounding box center [962, 465] width 1051 height 593
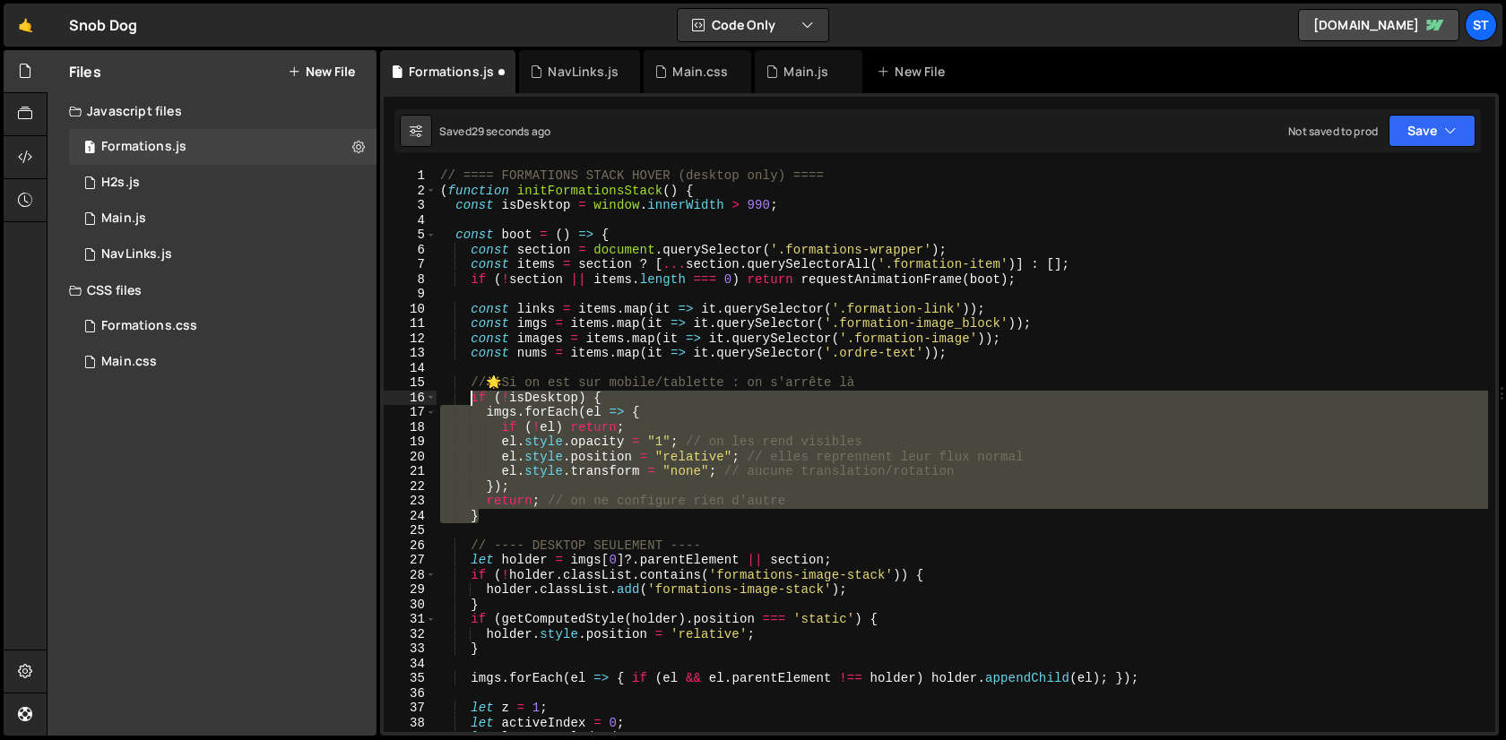
drag, startPoint x: 506, startPoint y: 517, endPoint x: 471, endPoint y: 402, distance: 120.2
click at [471, 402] on div "// ==== FORMATIONS STACK HOVER (desktop only) ==== ( function initFormationsSta…" at bounding box center [962, 465] width 1051 height 593
click at [498, 522] on div "// ==== FORMATIONS STACK HOVER (desktop only) ==== ( function initFormationsSta…" at bounding box center [962, 451] width 1051 height 564
type textarea "}"
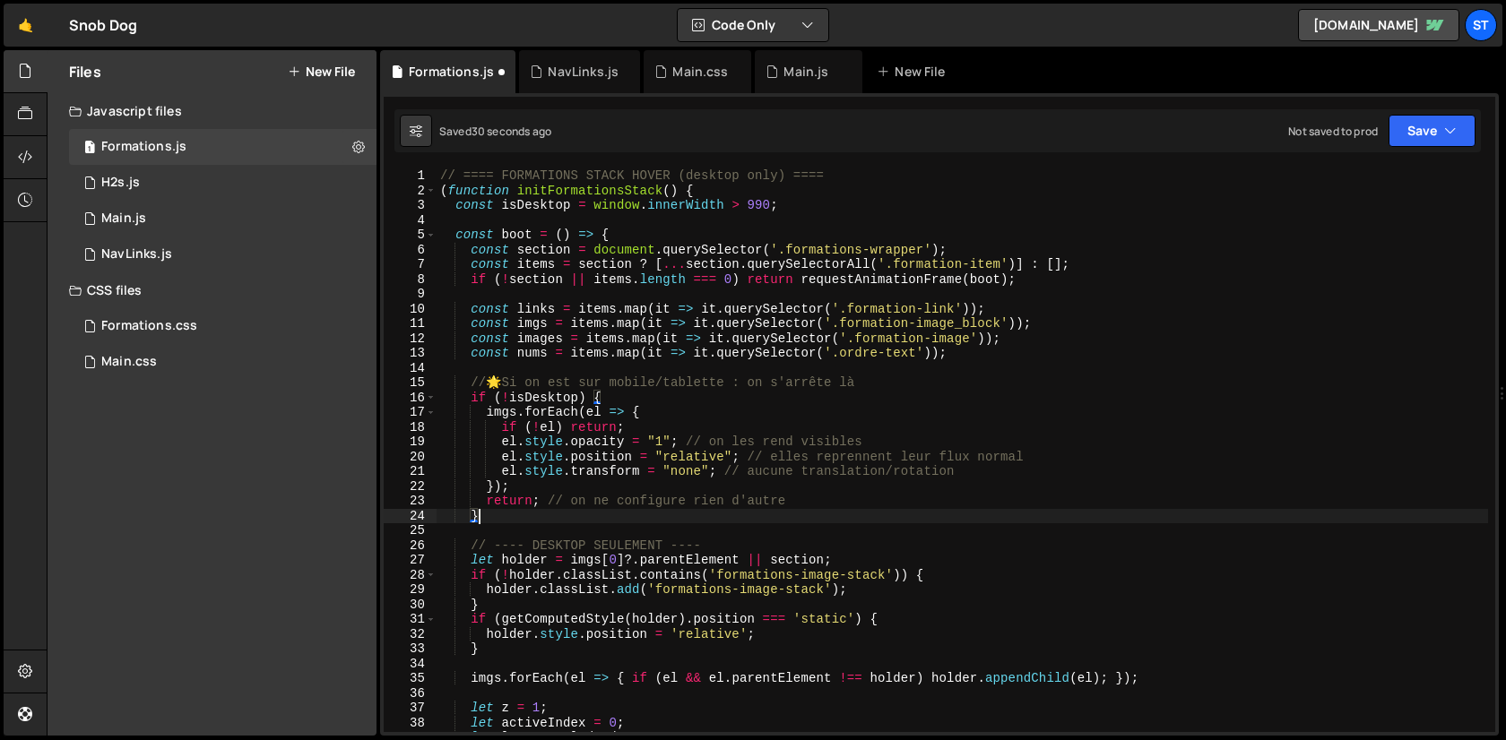
scroll to position [0, 1]
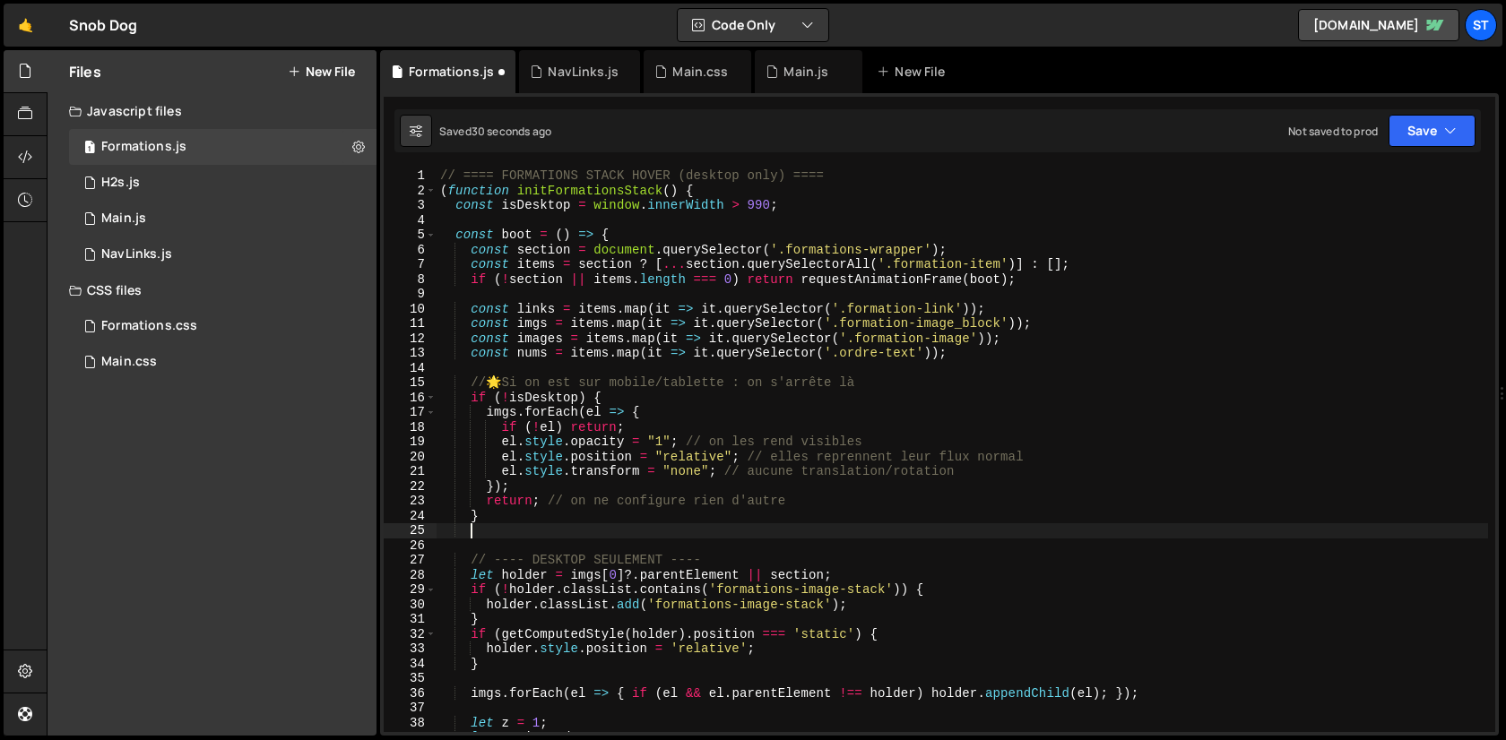
paste textarea "}"
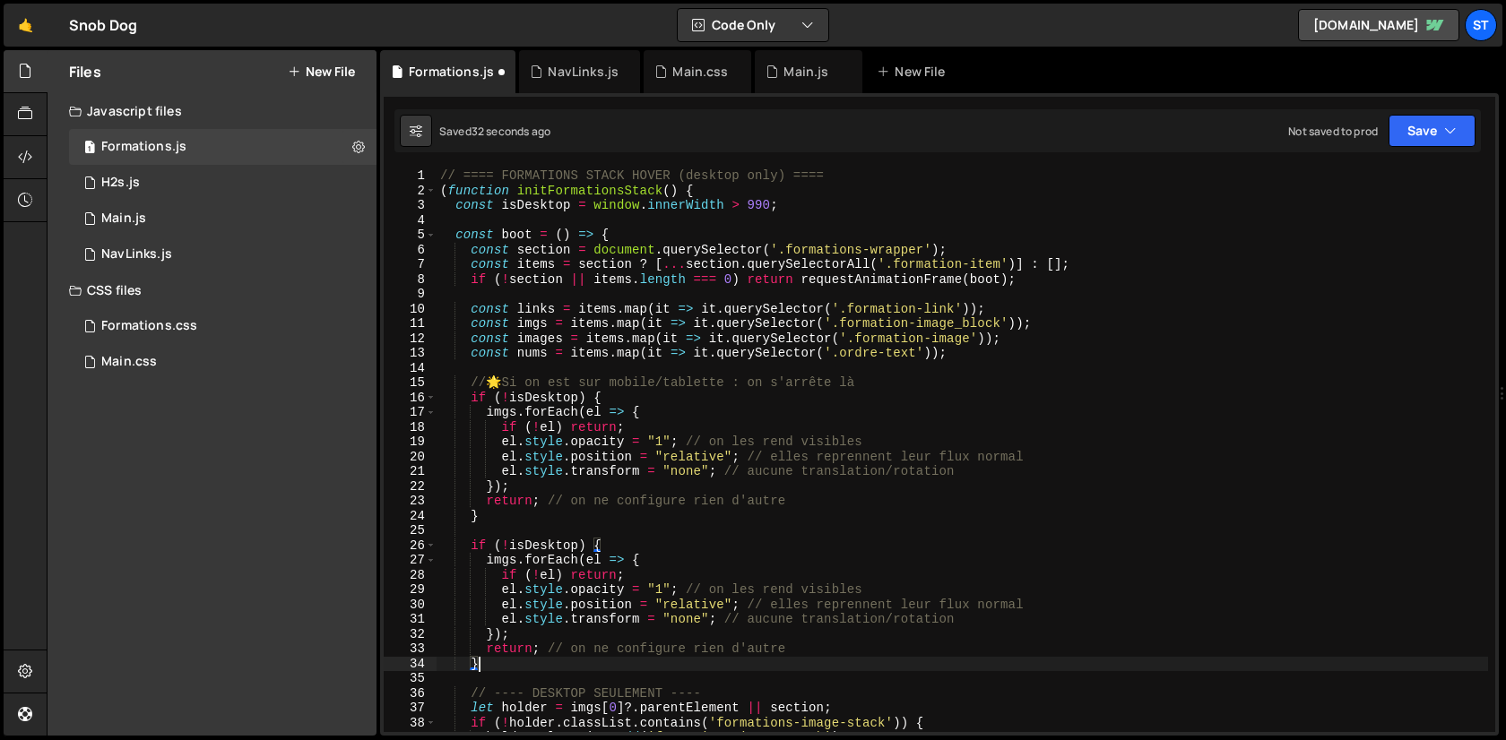
click at [501, 559] on div "// ==== FORMATIONS STACK HOVER (desktop only) ==== ( function initFormationsSta…" at bounding box center [962, 465] width 1051 height 593
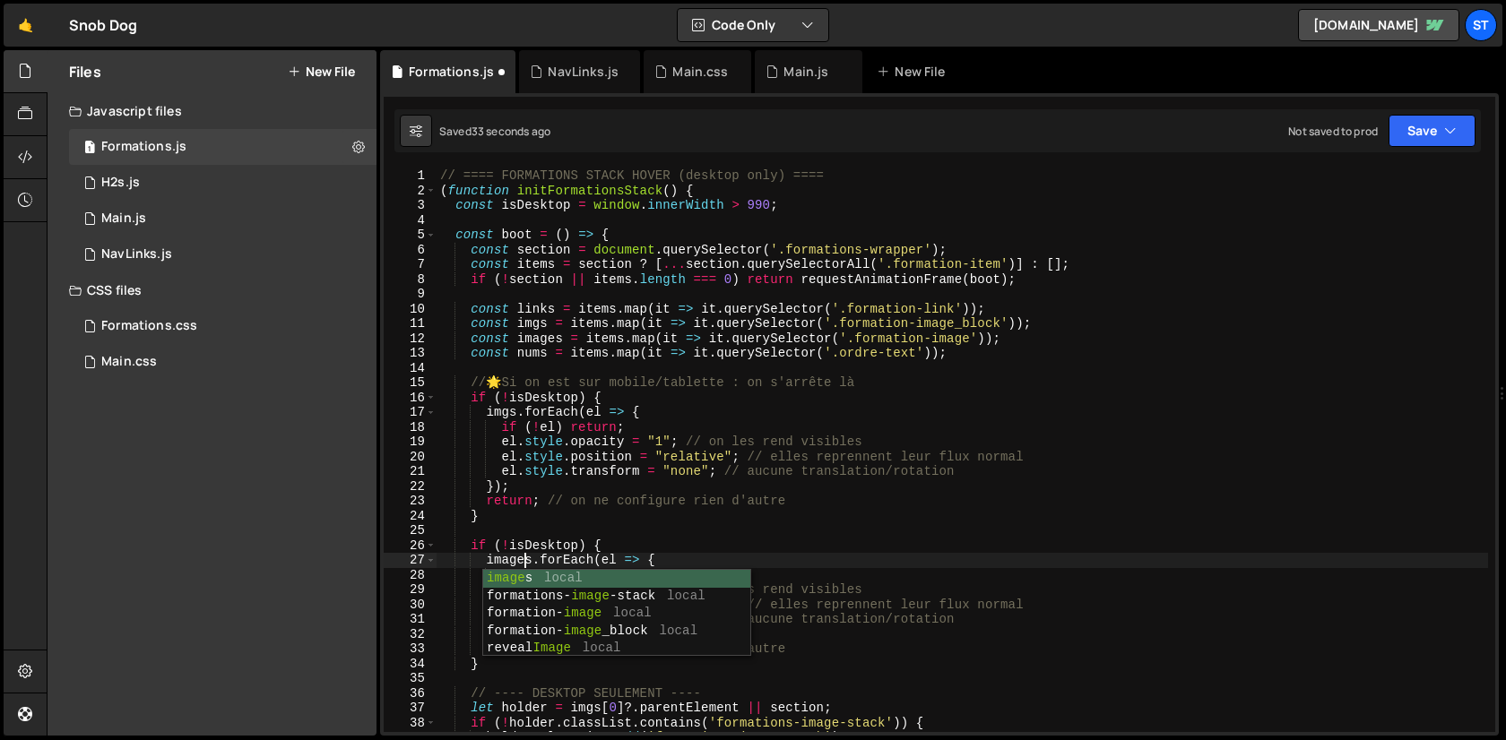
scroll to position [0, 5]
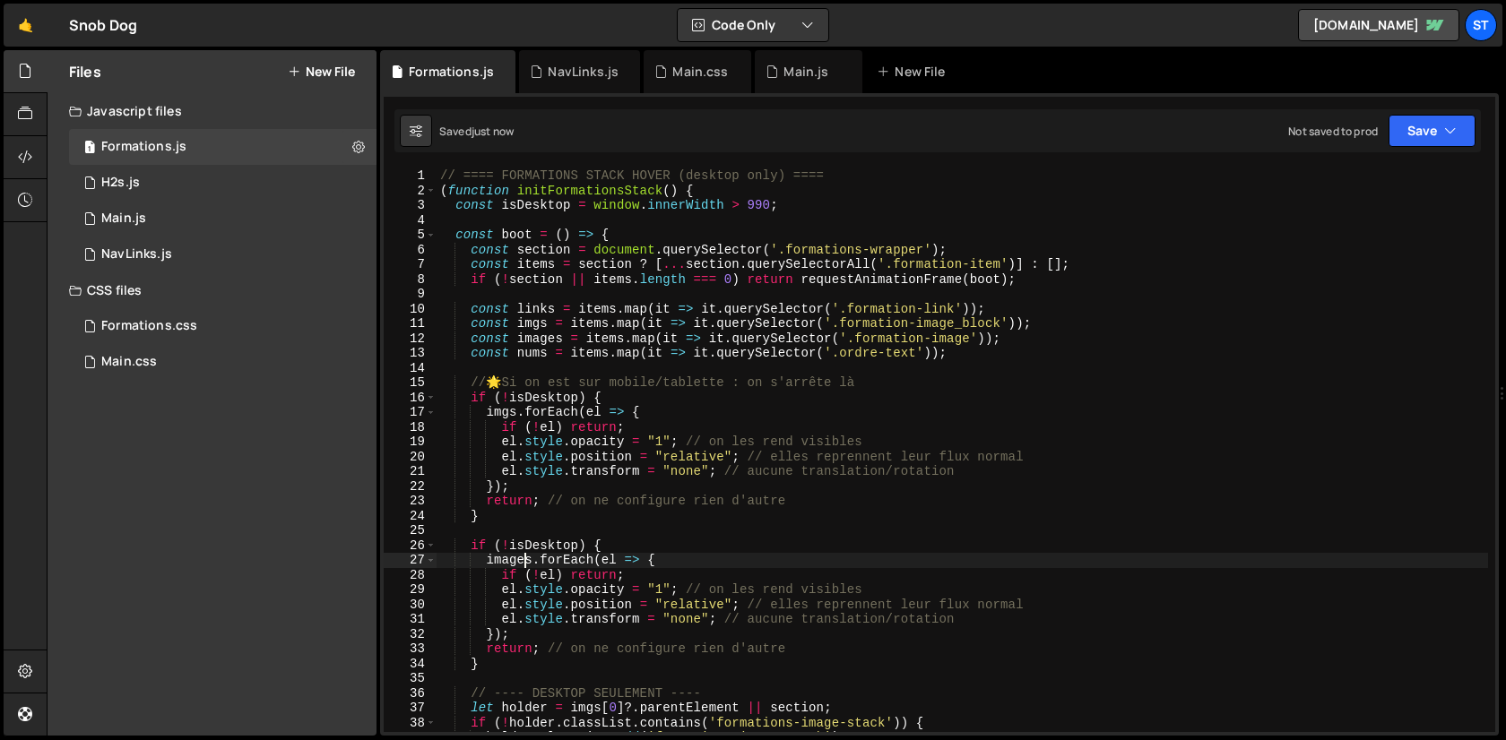
type textarea "images.forEach(el => {"
